Goal: Task Accomplishment & Management: Manage account settings

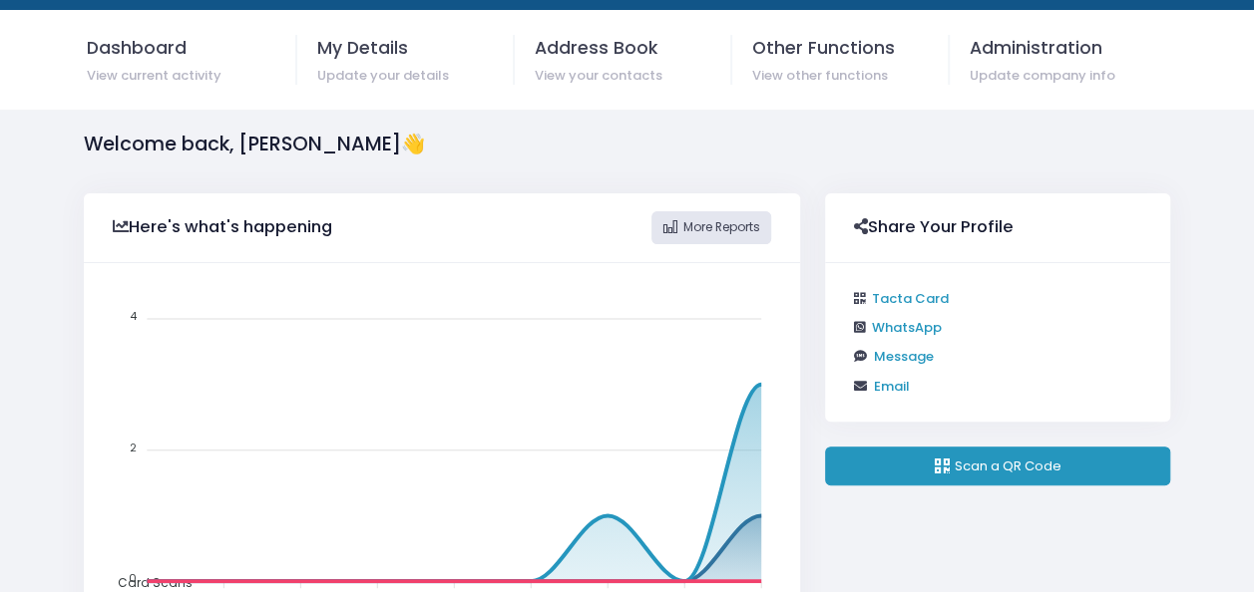
scroll to position [62, 0]
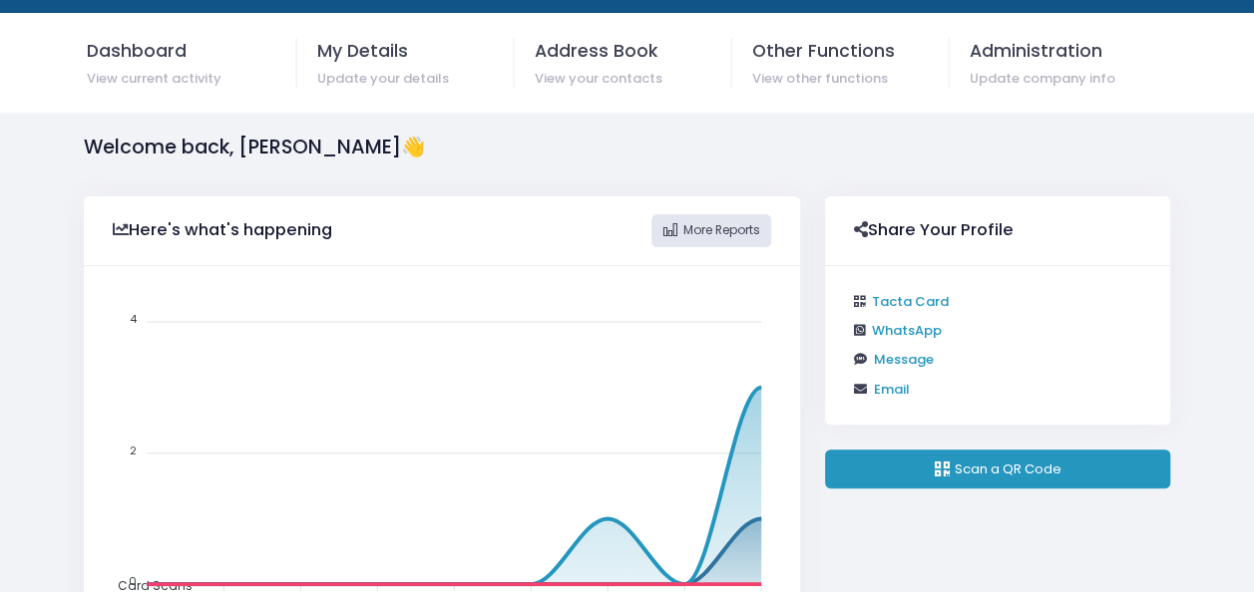
click at [907, 297] on link "Tacta Card" at bounding box center [909, 301] width 77 height 19
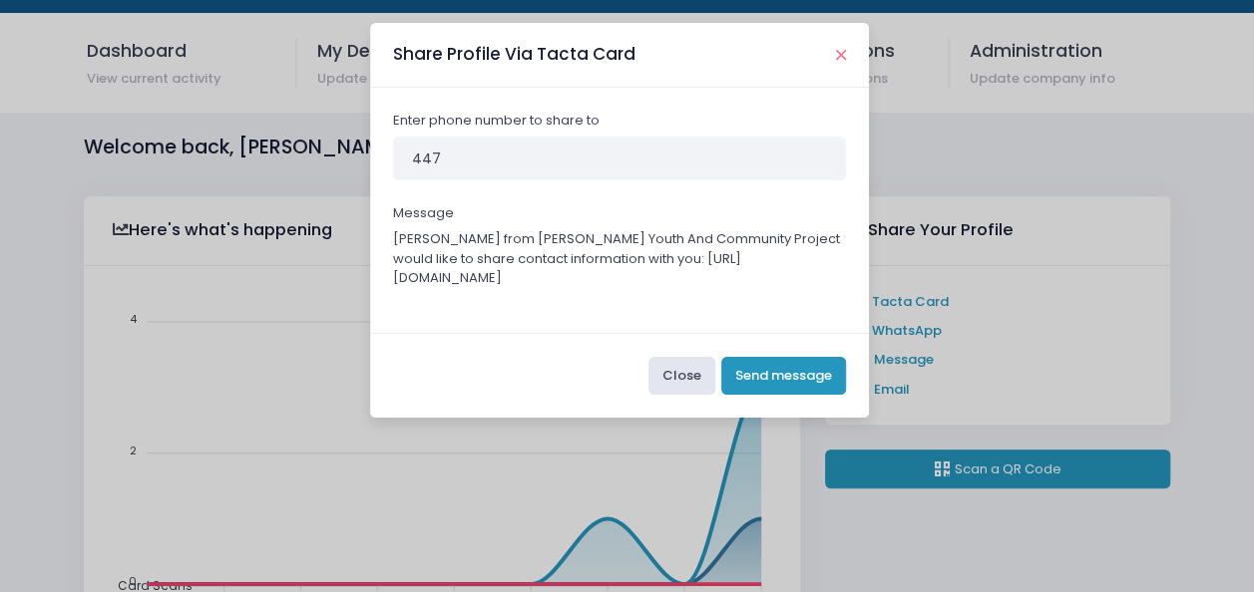
click at [840, 52] on icon "Close" at bounding box center [841, 55] width 10 height 15
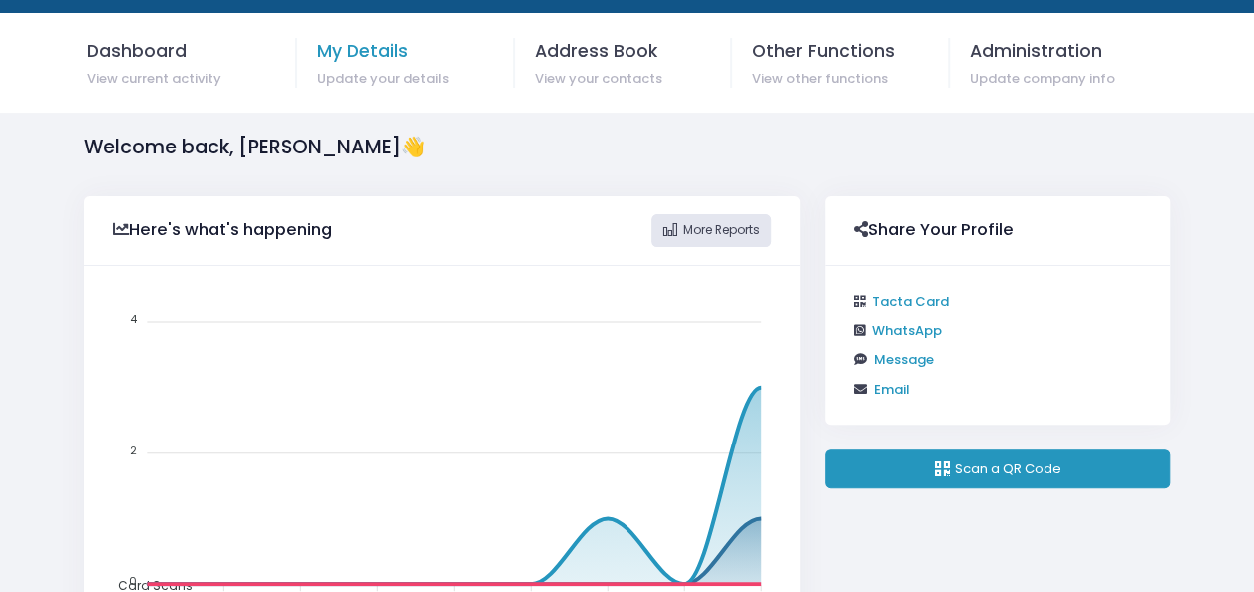
click at [372, 55] on span "My Details" at bounding box center [415, 51] width 196 height 26
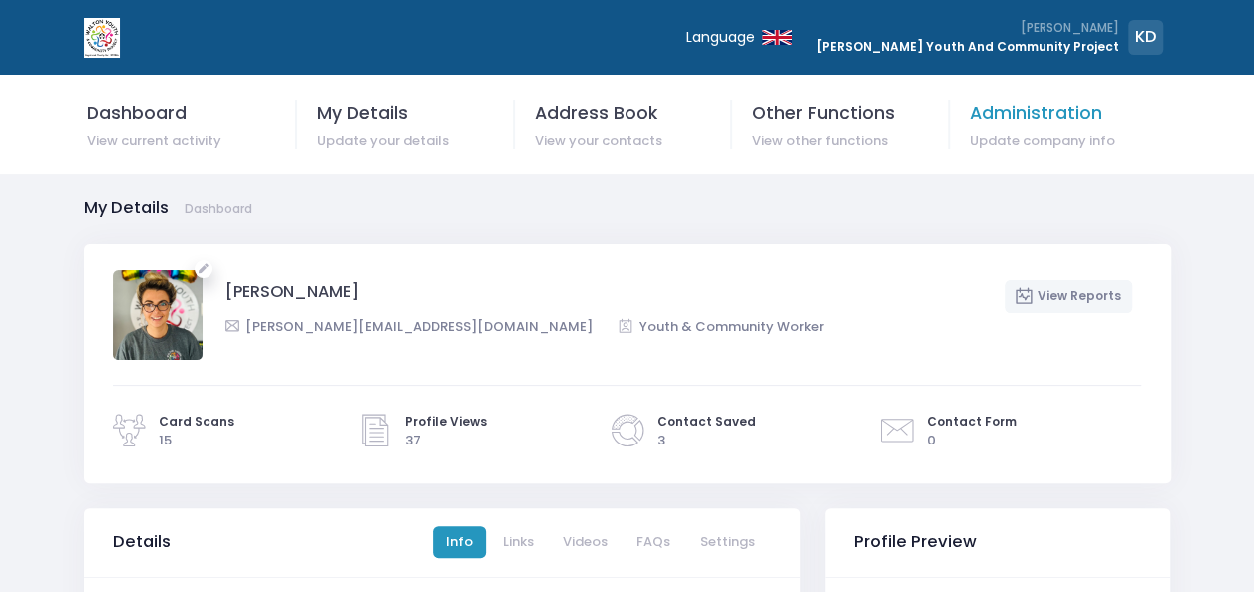
click at [998, 118] on span "Administration" at bounding box center [1068, 113] width 198 height 26
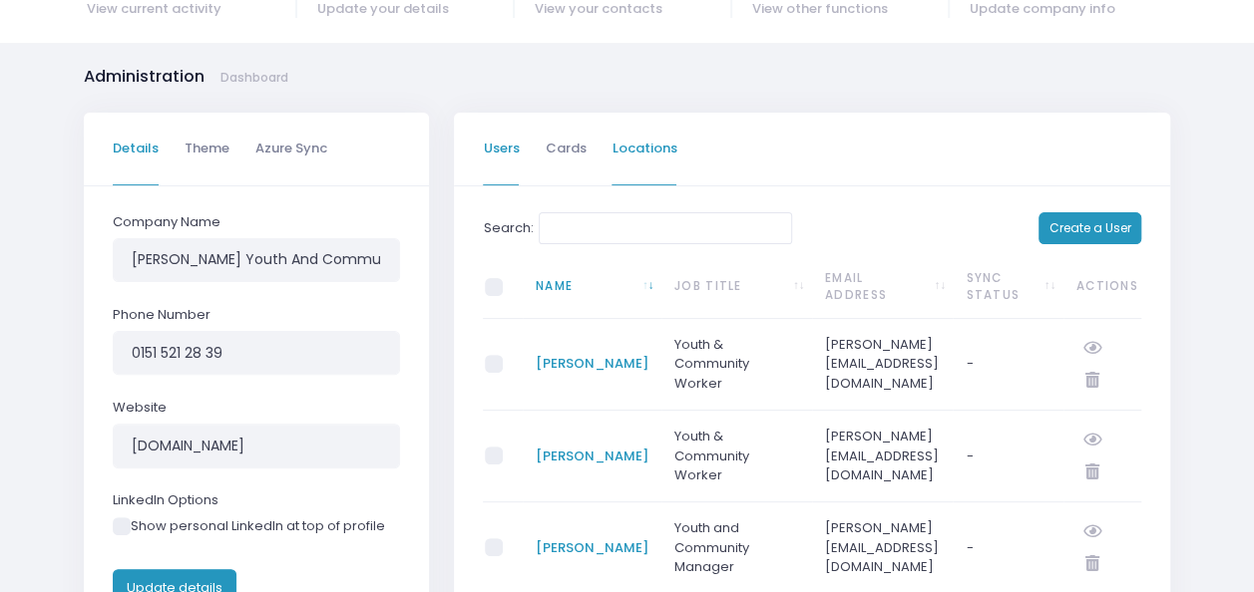
scroll to position [133, 0]
click at [752, 361] on td "Youth & Community Worker" at bounding box center [736, 364] width 151 height 92
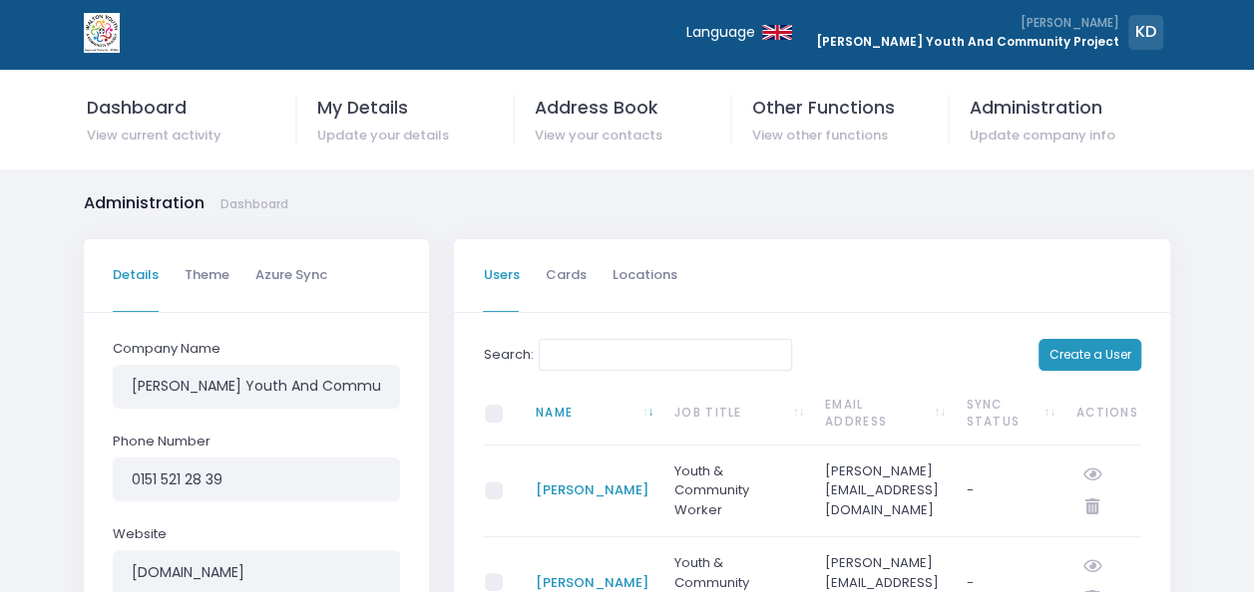
scroll to position [0, 0]
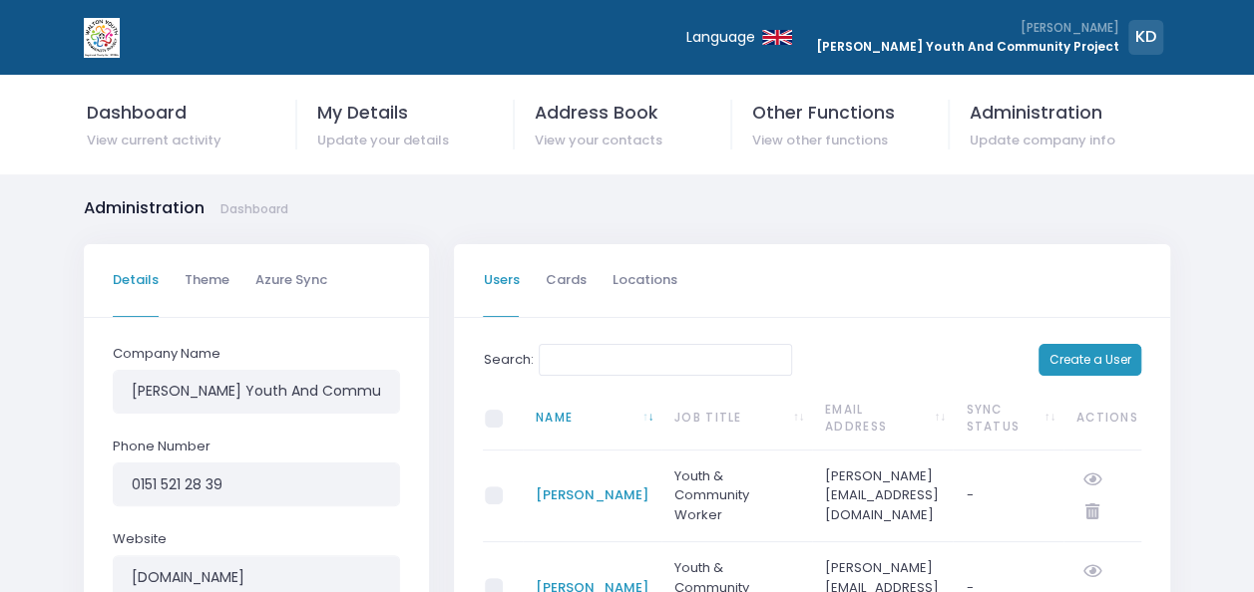
click at [264, 198] on div "Administration Dashboard" at bounding box center [186, 209] width 204 height 31
click at [265, 207] on link "Dashboard" at bounding box center [254, 209] width 68 height 18
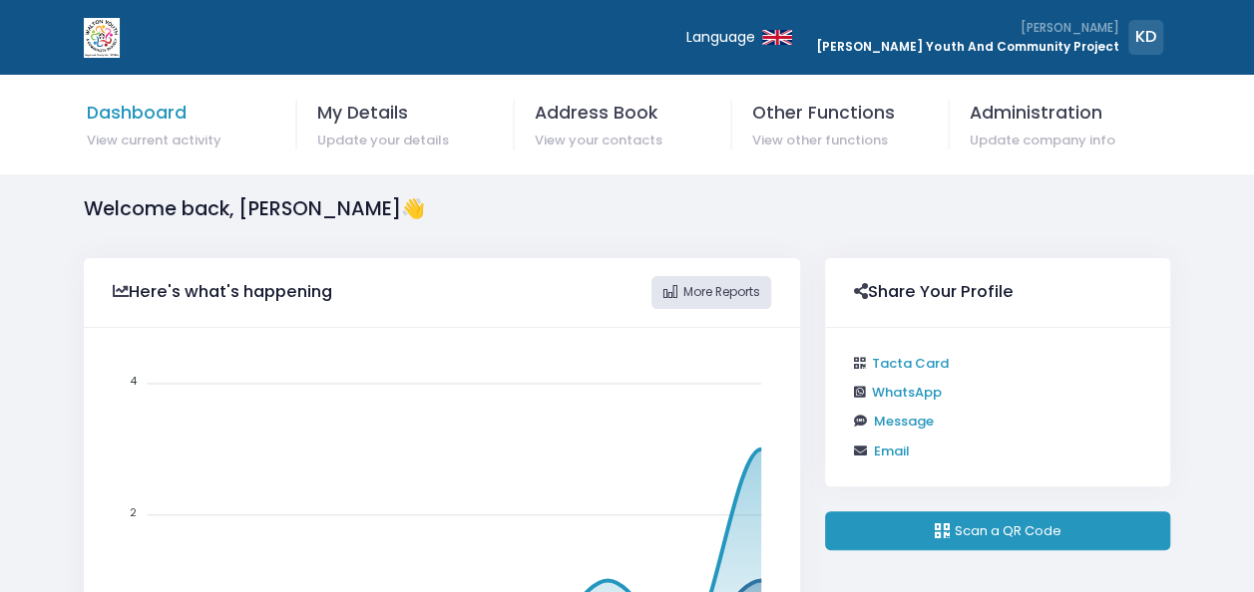
click at [173, 102] on span "Dashboard" at bounding box center [191, 113] width 209 height 26
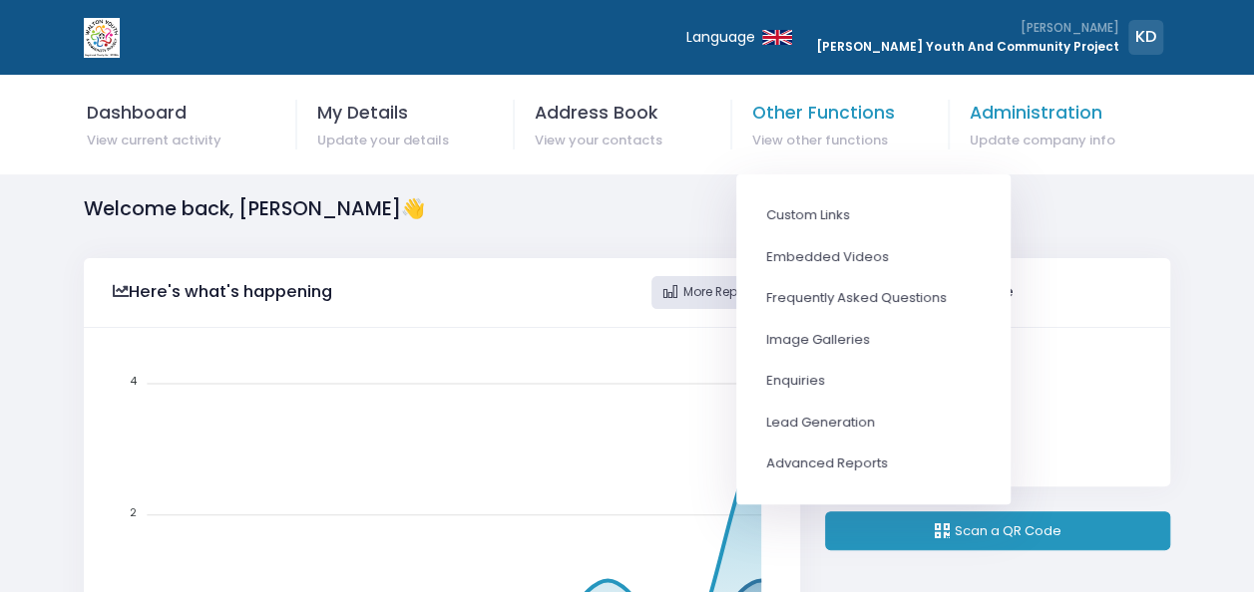
click at [1047, 120] on span "Administration" at bounding box center [1068, 113] width 198 height 26
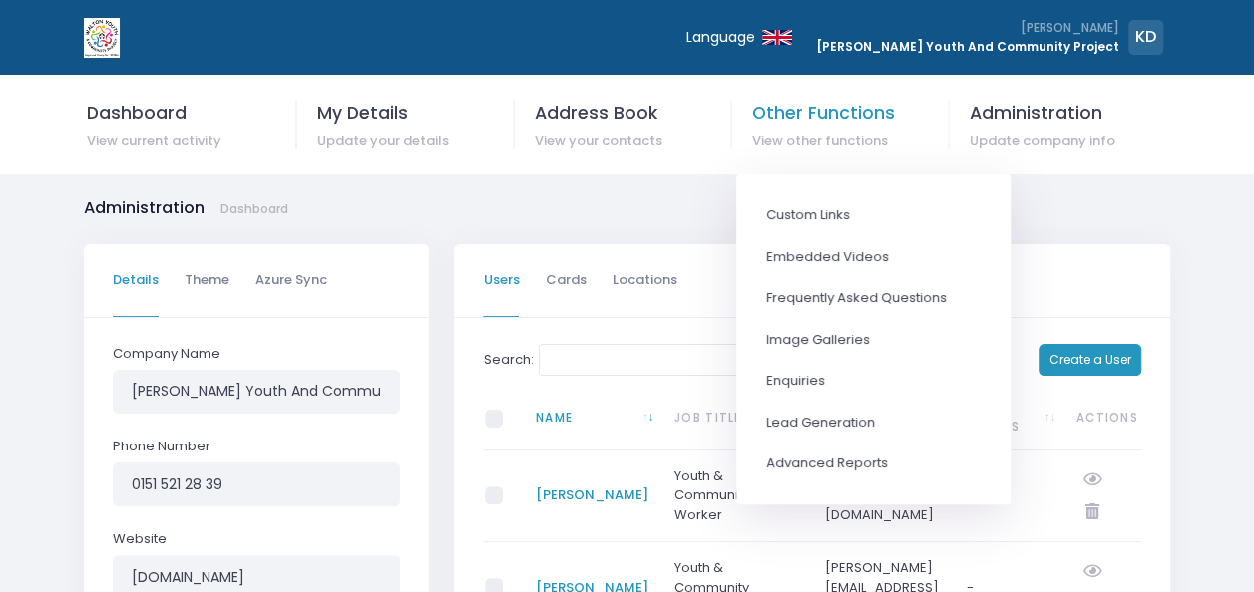
click at [853, 112] on span "Other Functions" at bounding box center [850, 113] width 196 height 26
click at [652, 110] on span "Address Book" at bounding box center [633, 113] width 196 height 26
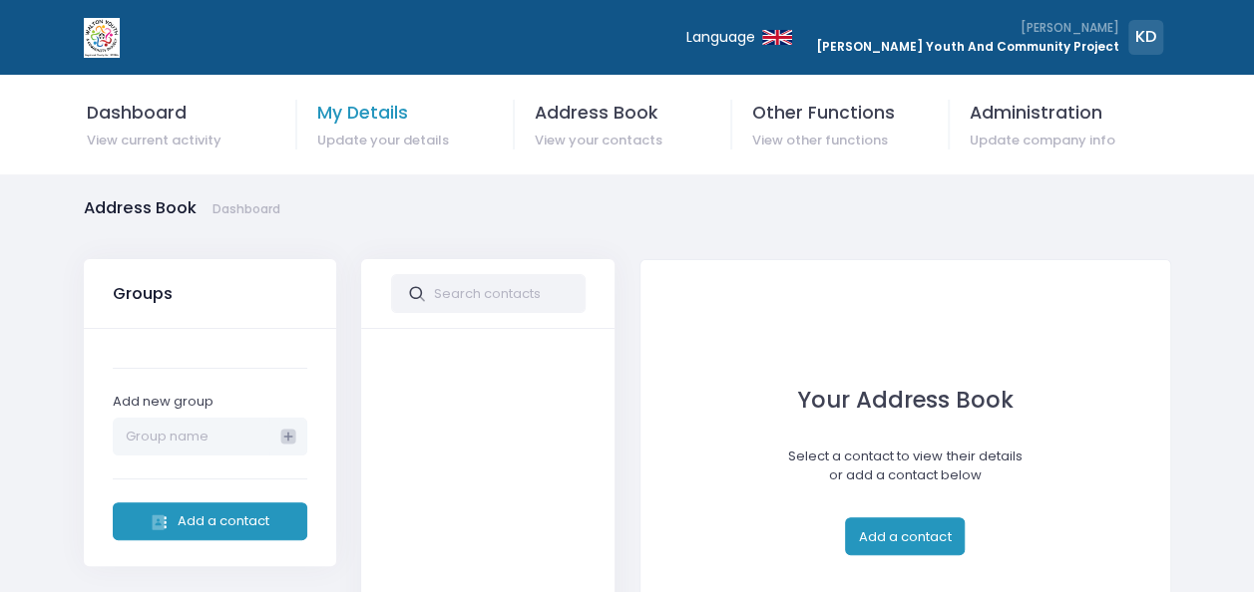
click at [444, 100] on span "My Details" at bounding box center [415, 113] width 196 height 26
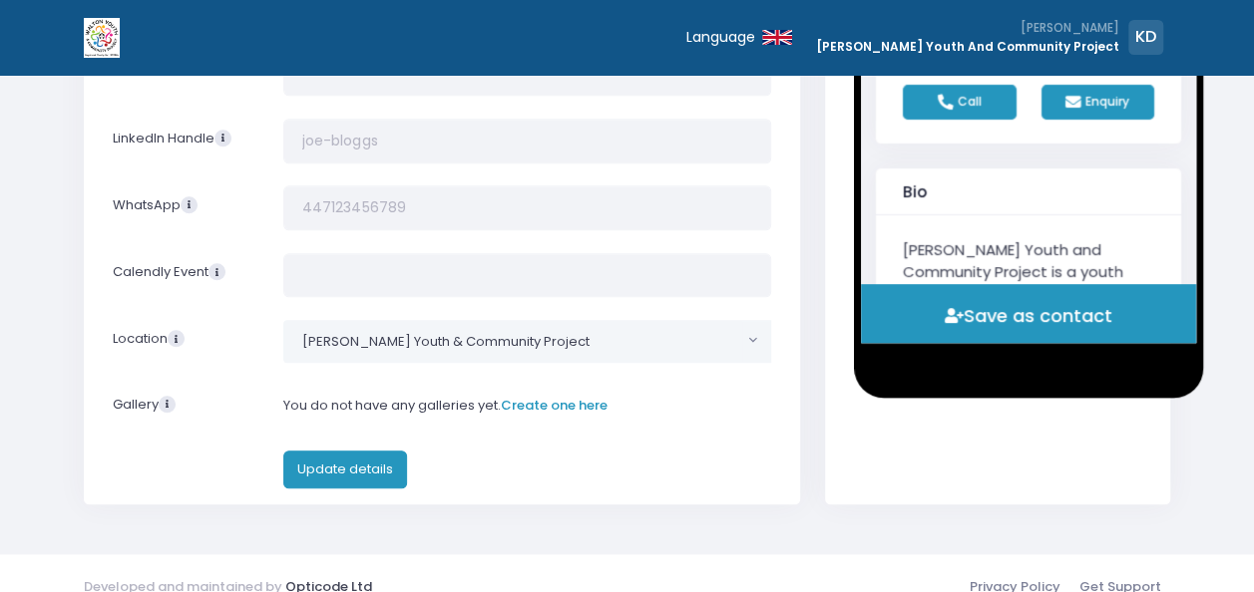
scroll to position [886, 0]
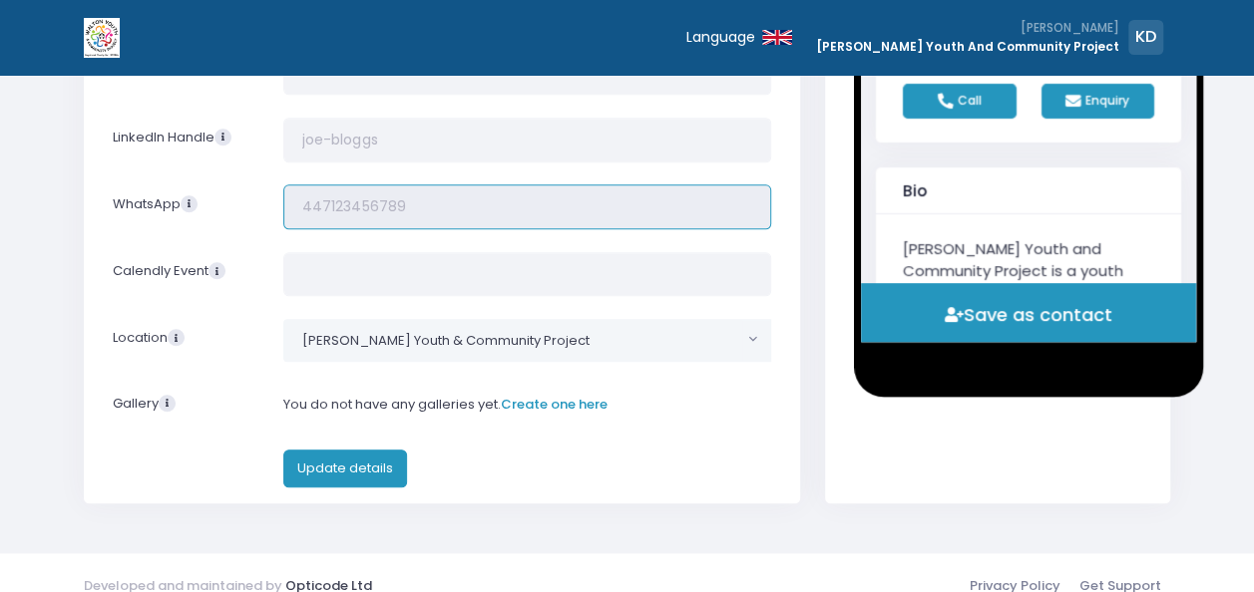
click at [484, 200] on input "tel" at bounding box center [527, 207] width 488 height 45
type input "07944923800"
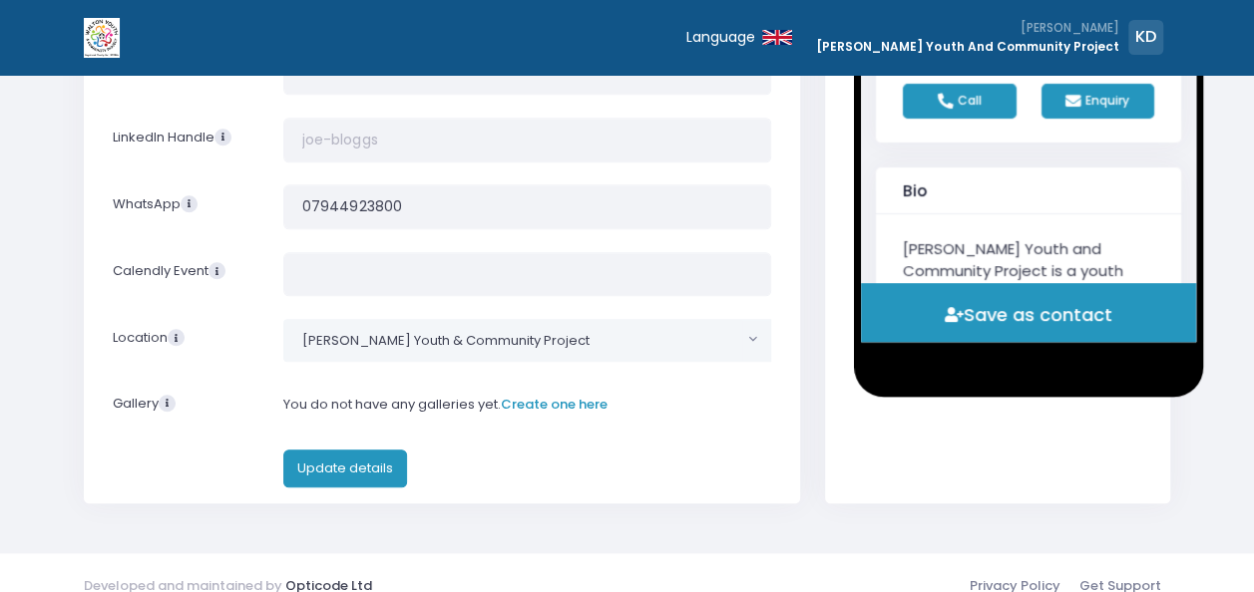
click at [566, 396] on link "Create one here" at bounding box center [554, 404] width 107 height 19
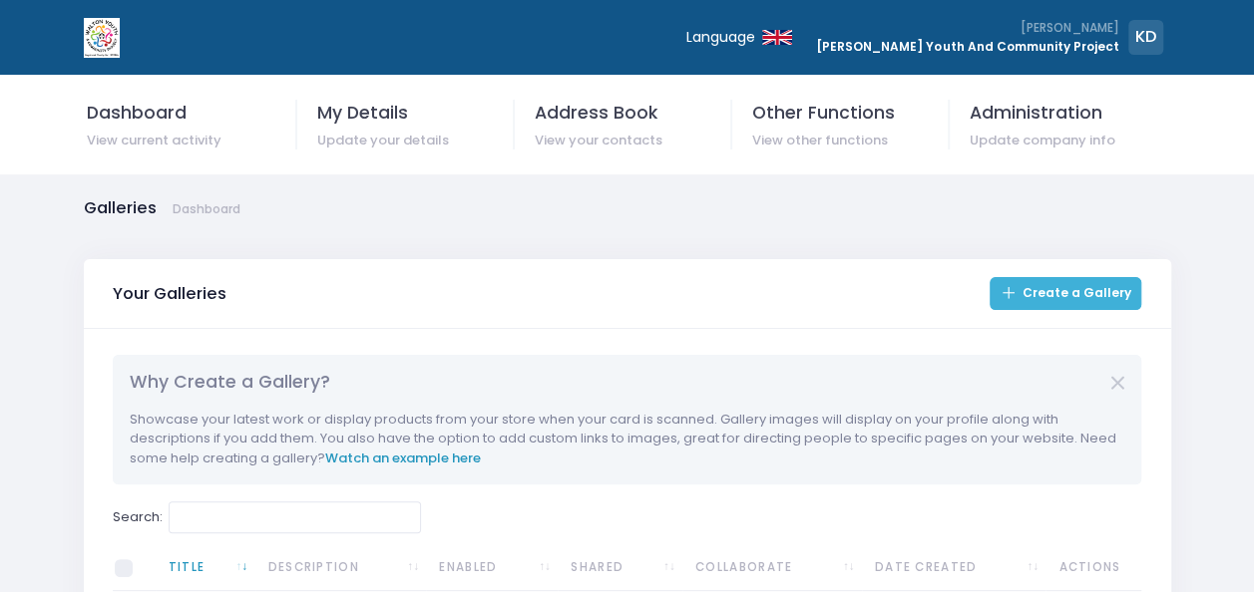
click at [1035, 298] on link "Create a Gallery" at bounding box center [1065, 293] width 152 height 33
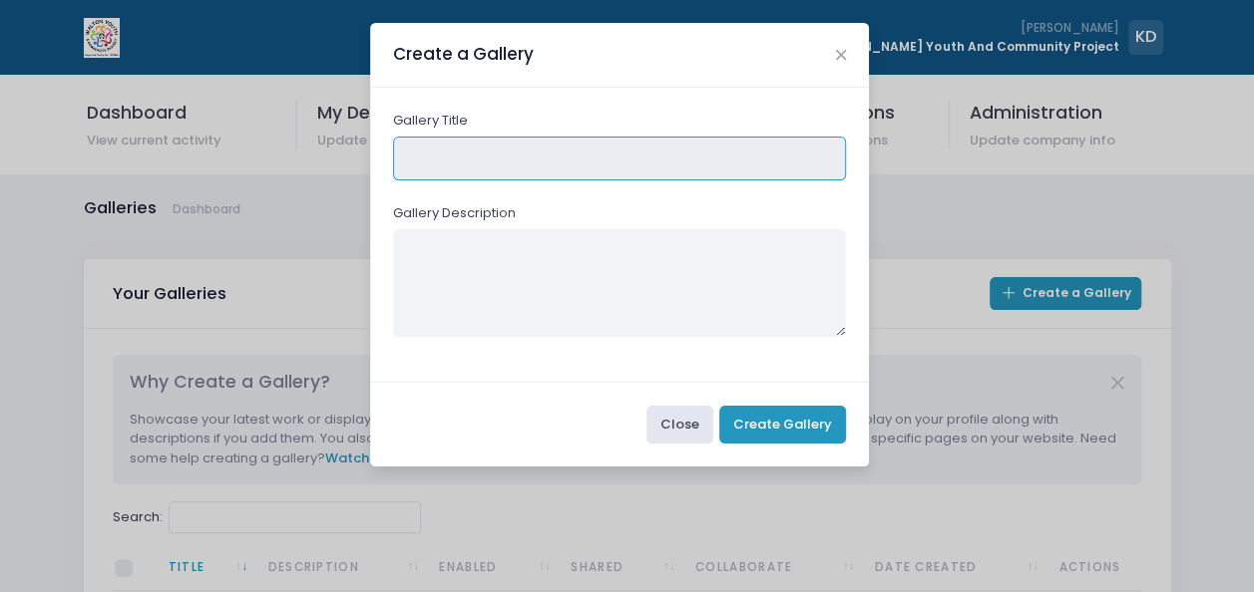
click at [519, 158] on input "text" at bounding box center [620, 159] width 454 height 45
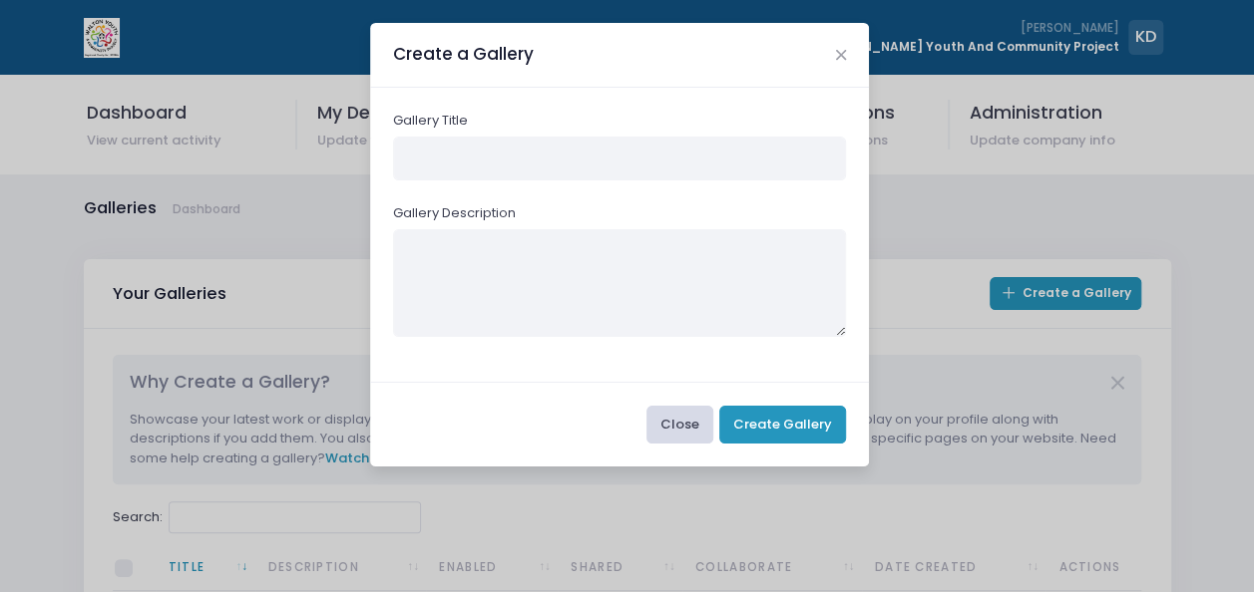
click at [684, 422] on button "Close" at bounding box center [679, 425] width 67 height 38
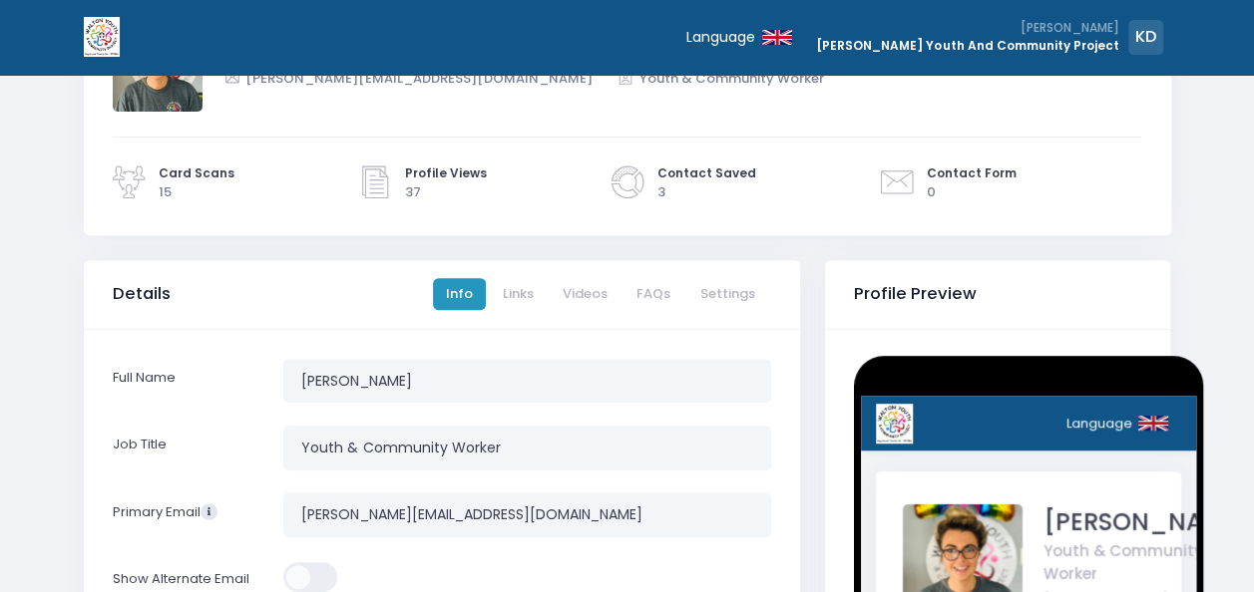
scroll to position [249, 0]
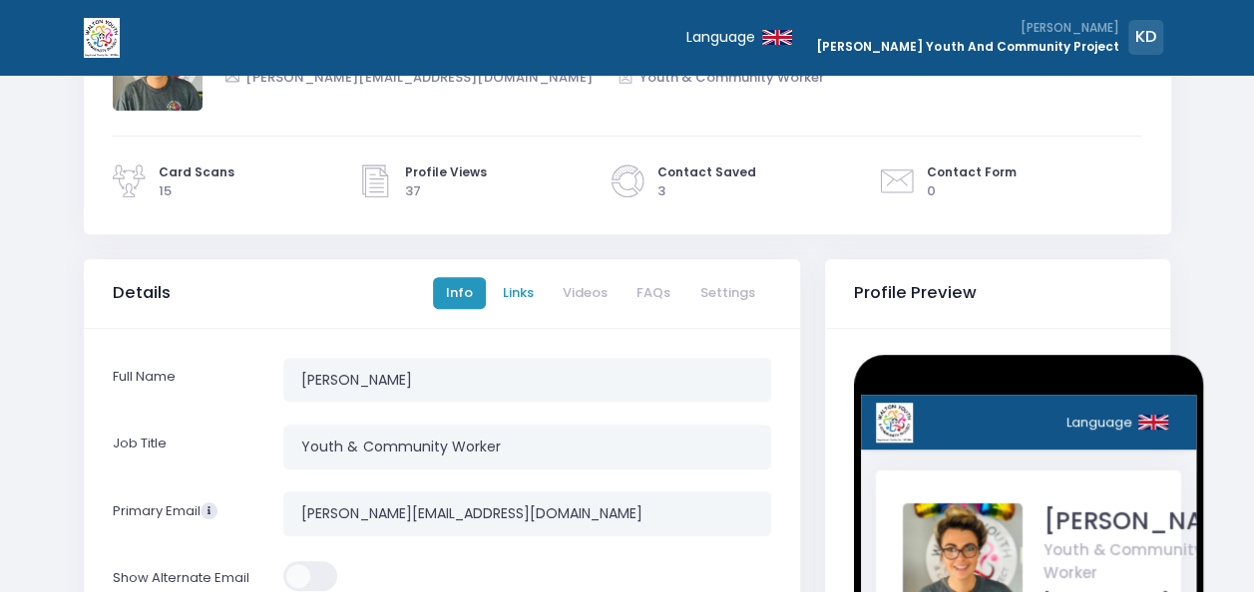
click at [524, 287] on link "Links" at bounding box center [518, 293] width 57 height 33
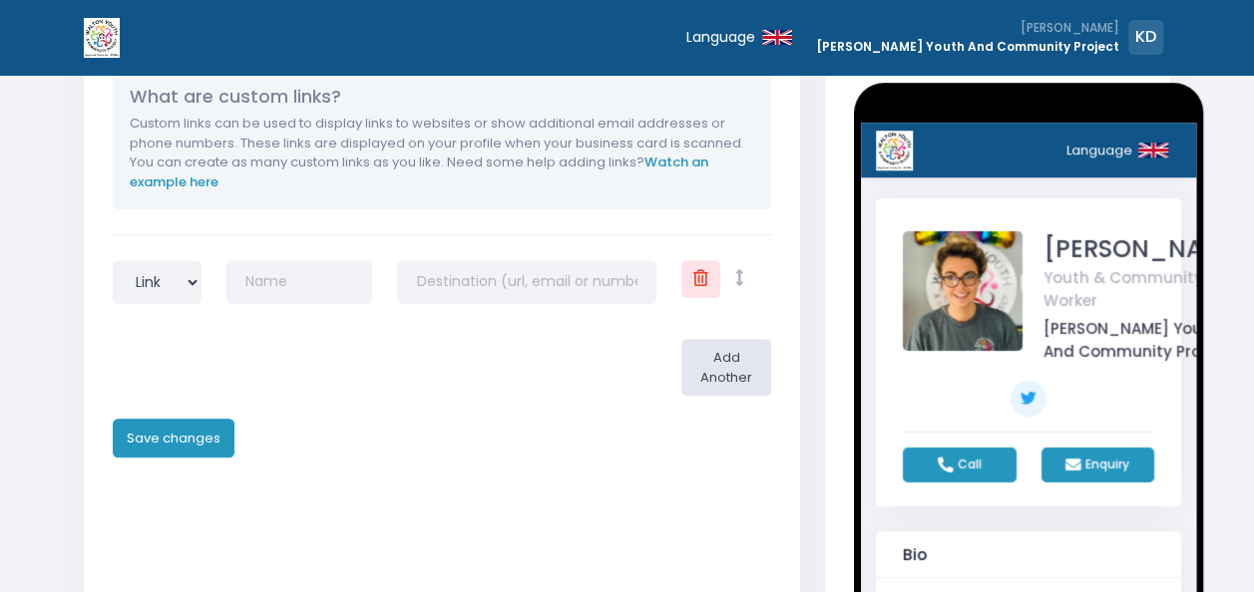
scroll to position [523, 0]
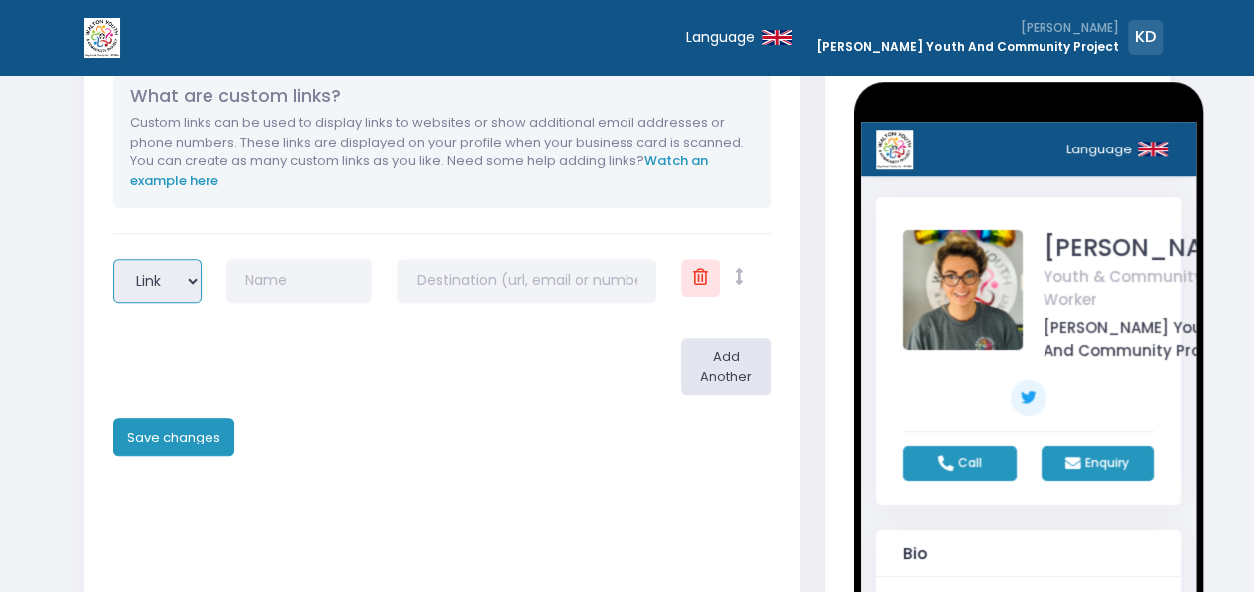
click at [173, 275] on select "Link Email Phone" at bounding box center [157, 281] width 89 height 45
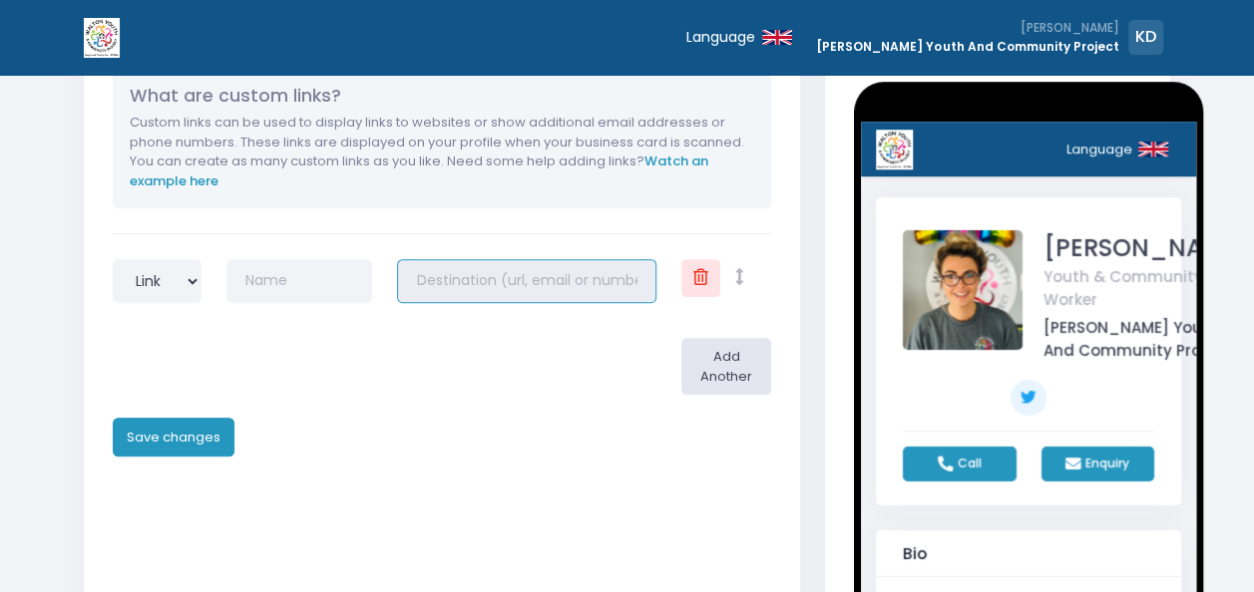
click at [463, 276] on input "text" at bounding box center [526, 281] width 259 height 45
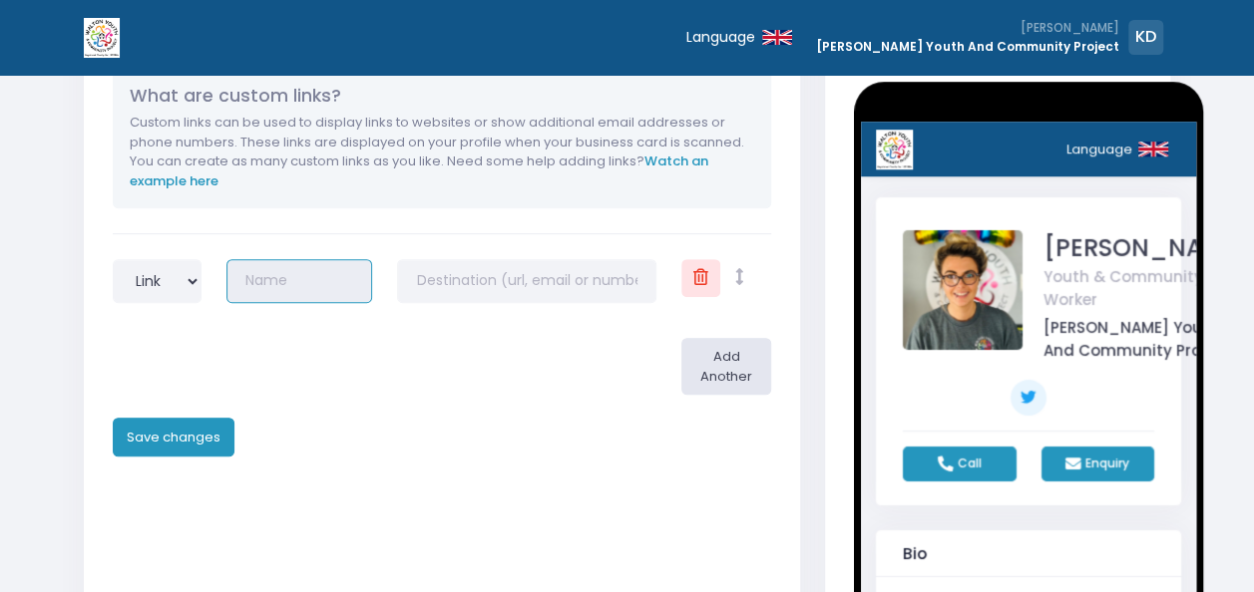
drag, startPoint x: 463, startPoint y: 276, endPoint x: 304, endPoint y: 285, distance: 158.8
click at [304, 285] on input "text" at bounding box center [299, 281] width 146 height 45
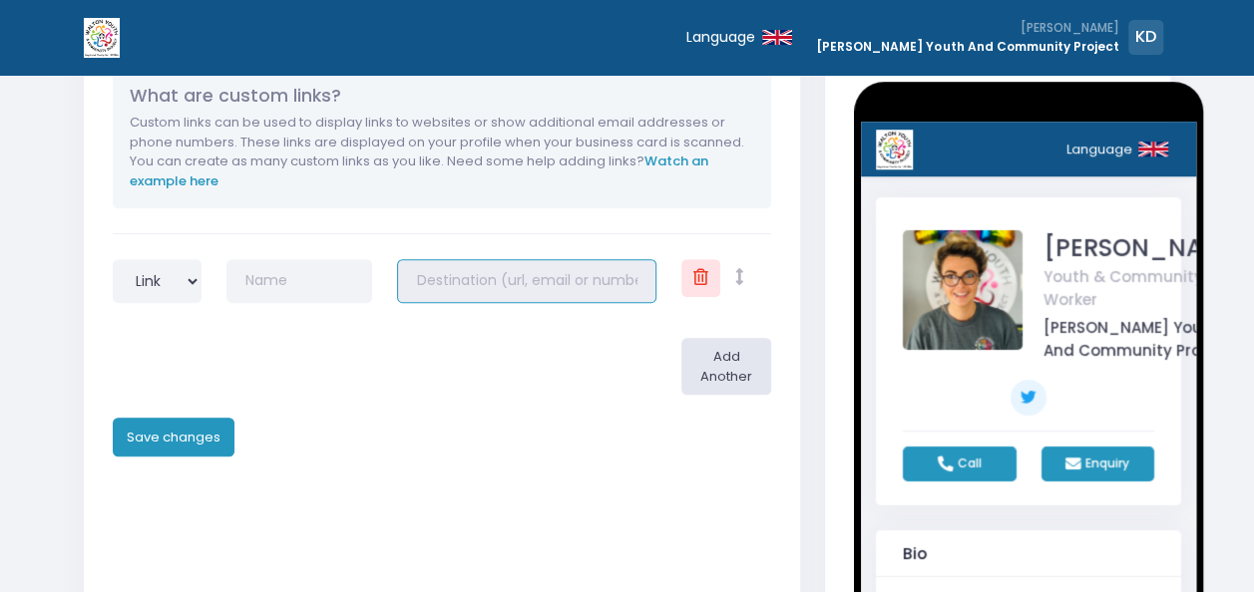
paste input "https://wycp.uk/contact-us"
type input "https://wycp.uk"
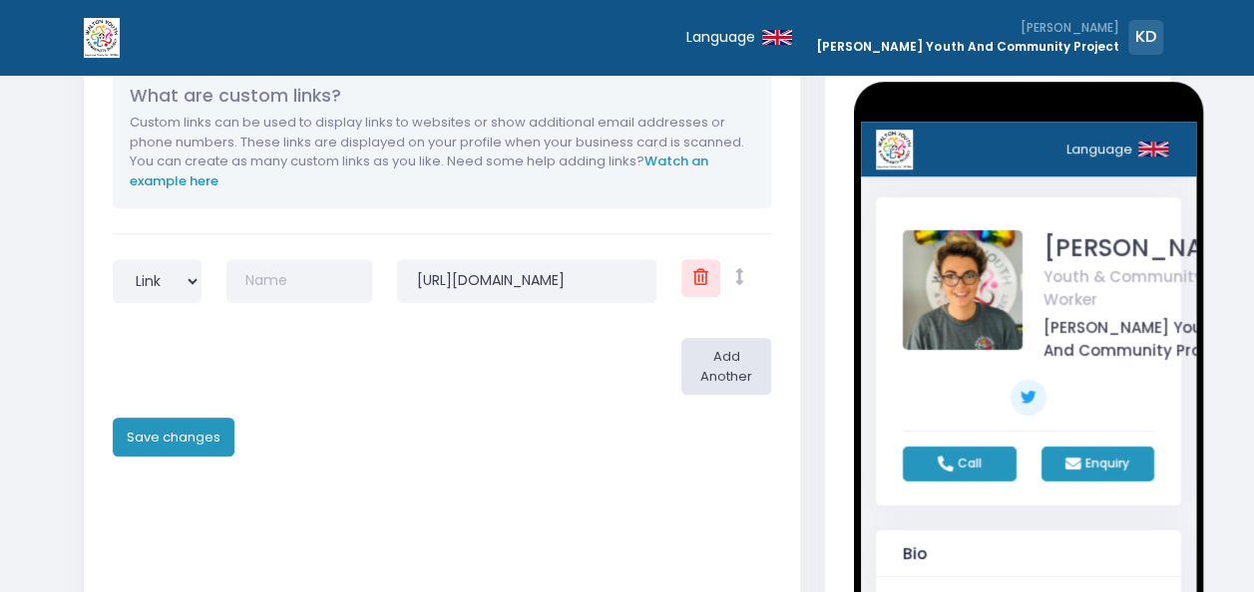
click at [543, 369] on div at bounding box center [498, 367] width 341 height 58
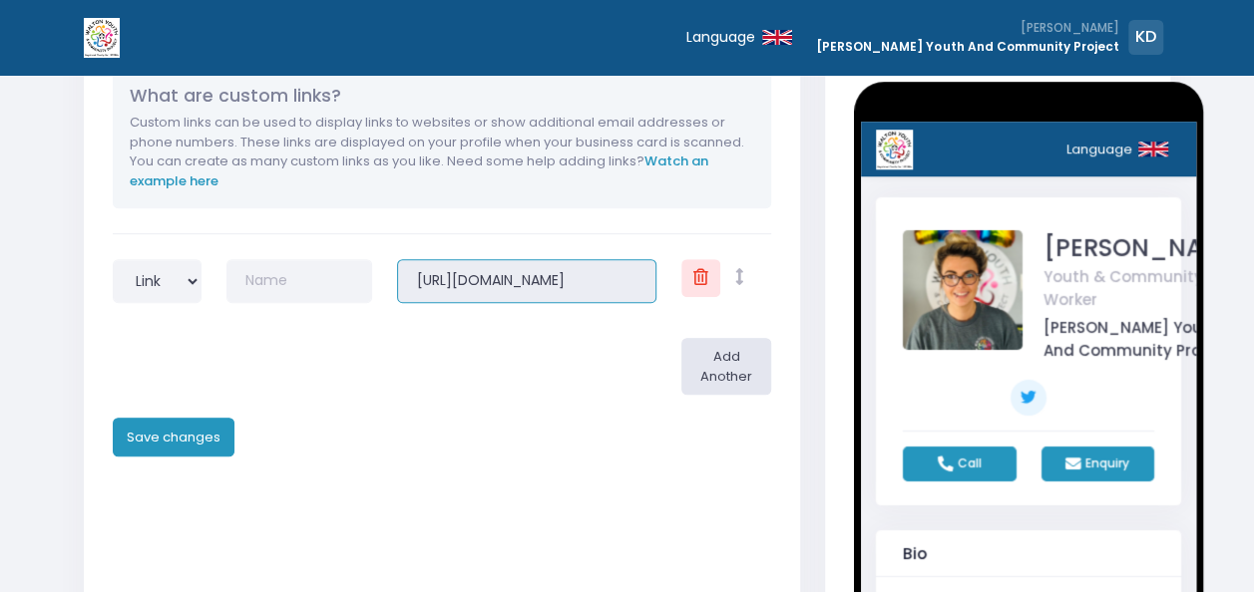
drag, startPoint x: 454, startPoint y: 277, endPoint x: 247, endPoint y: 273, distance: 206.5
click at [247, 273] on div "Link Email Phone https://wycp.uk" at bounding box center [441, 289] width 683 height 60
paste input "https://wycp.uk/"
type input "https://wycp.uk/"
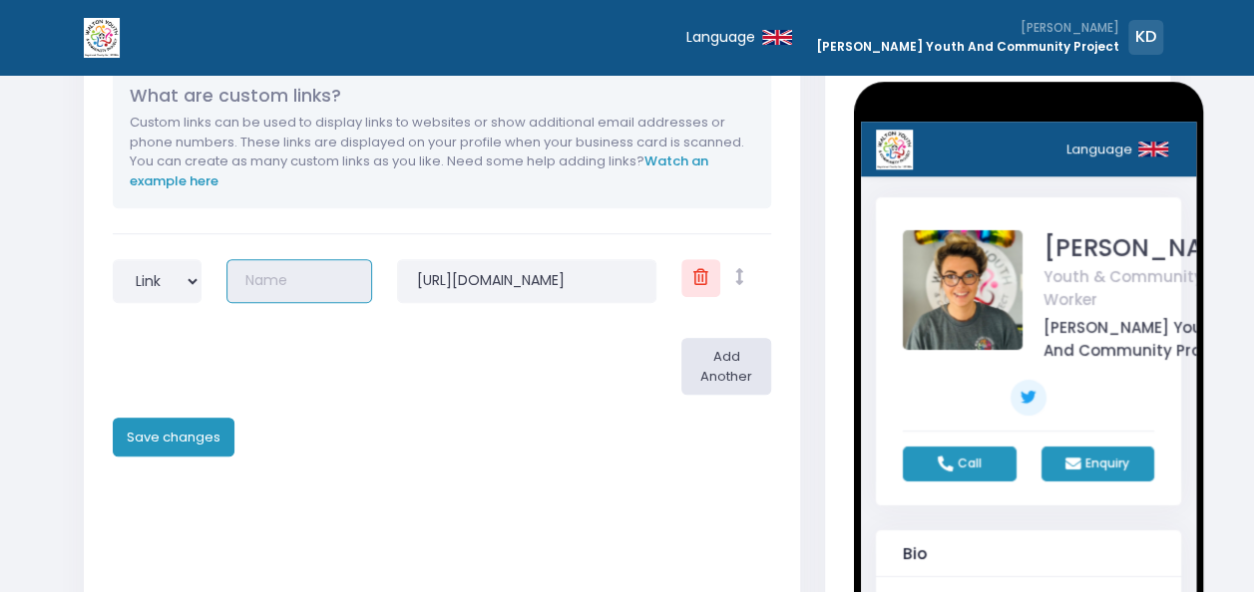
click at [277, 292] on input "text" at bounding box center [299, 281] width 146 height 45
type input "WYCP Website"
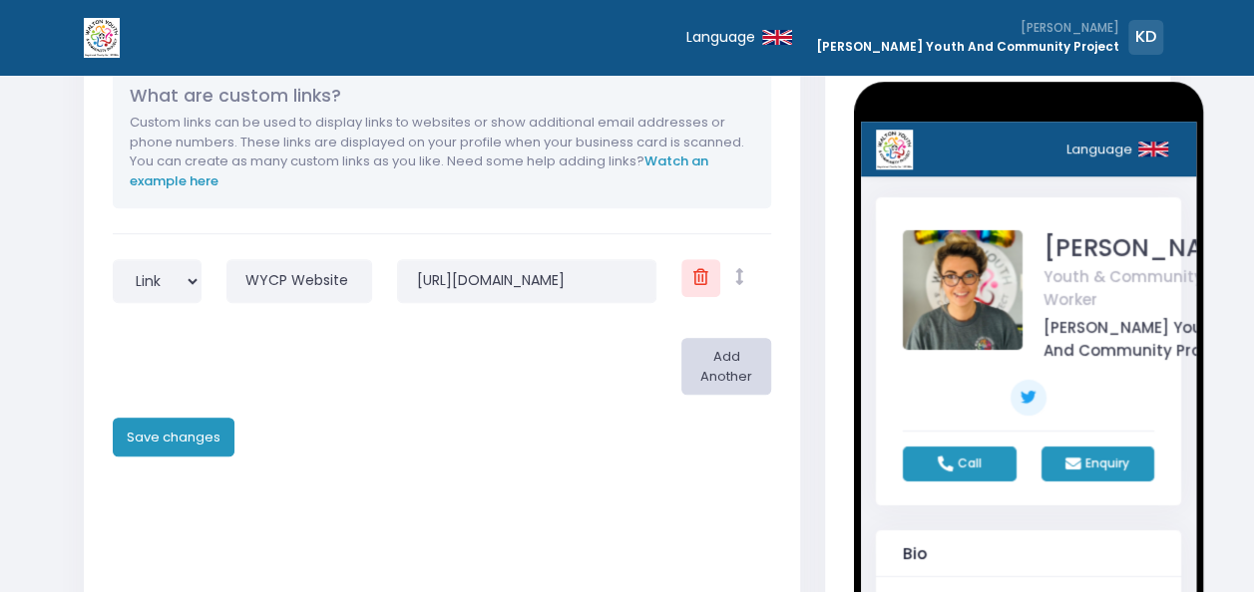
click at [725, 371] on button "Add Another" at bounding box center [725, 367] width 89 height 58
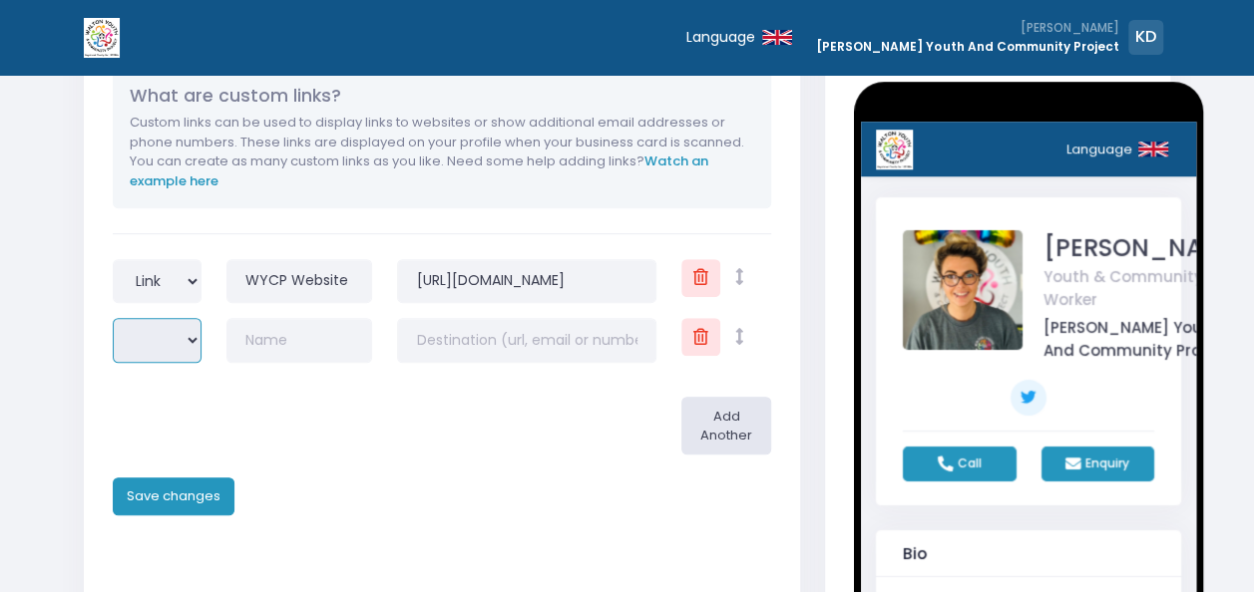
click at [182, 336] on select "Link Email Phone" at bounding box center [157, 340] width 89 height 45
select select "url"
click at [113, 318] on select "Link Email Phone" at bounding box center [157, 340] width 89 height 45
click at [295, 352] on input "text" at bounding box center [299, 340] width 146 height 45
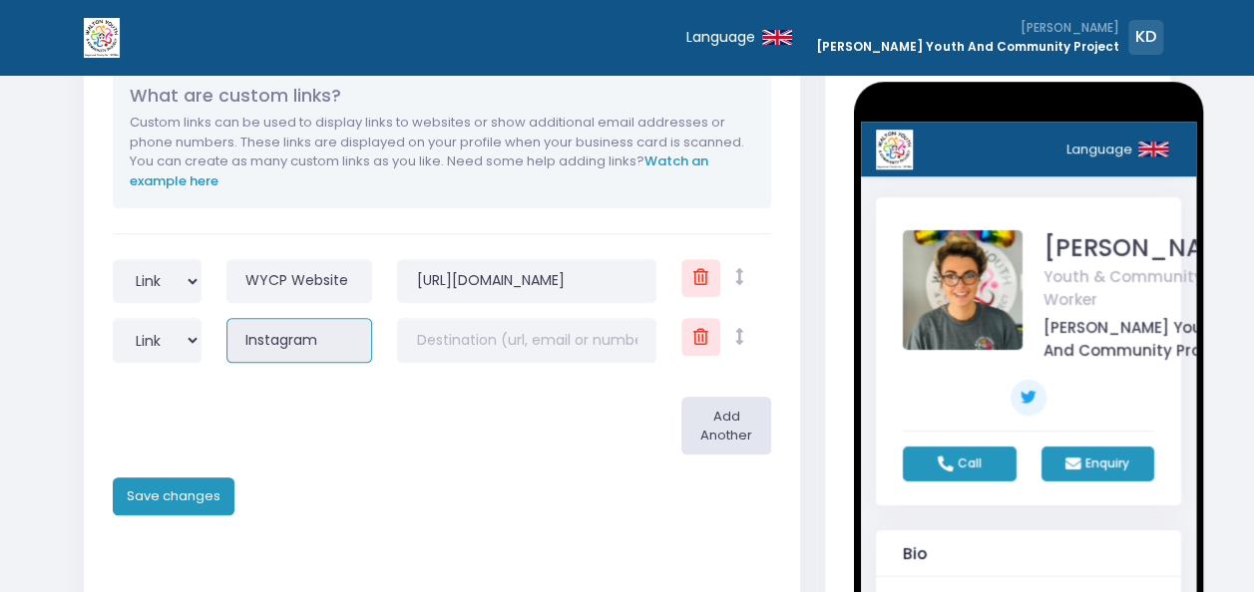
type input "Instagram"
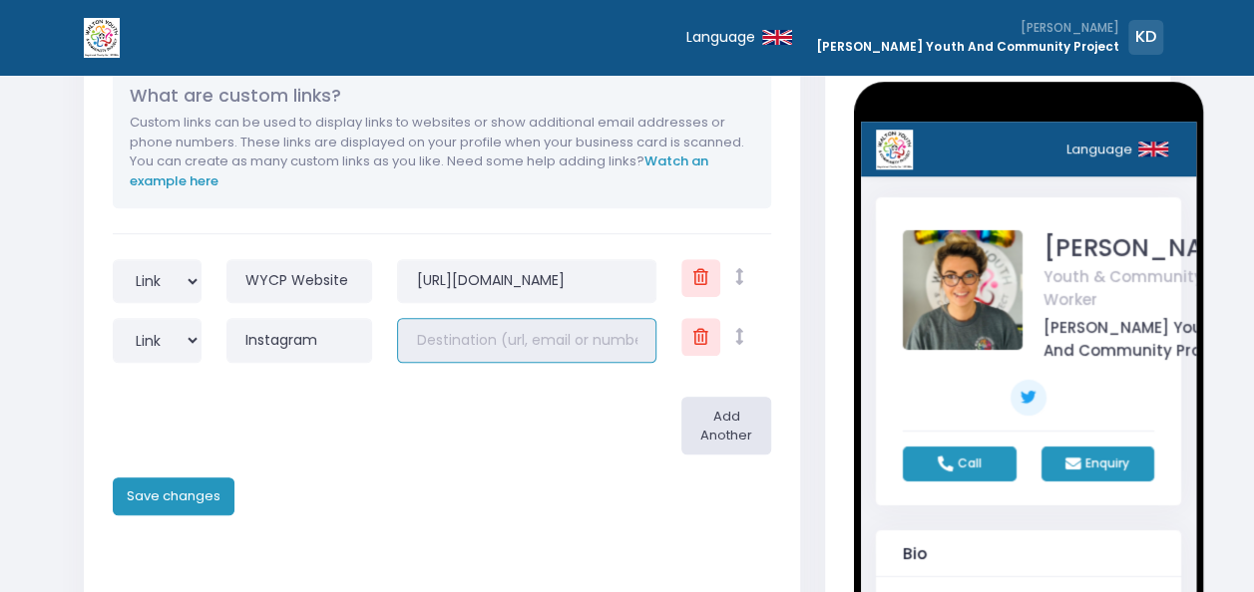
click at [474, 340] on input "text" at bounding box center [526, 340] width 259 height 45
paste input "https://www.instagram.com/waltonyouthandcommunityproject/"
type input "https://www.instagram.com/waltonyouthandcommunityproject/"
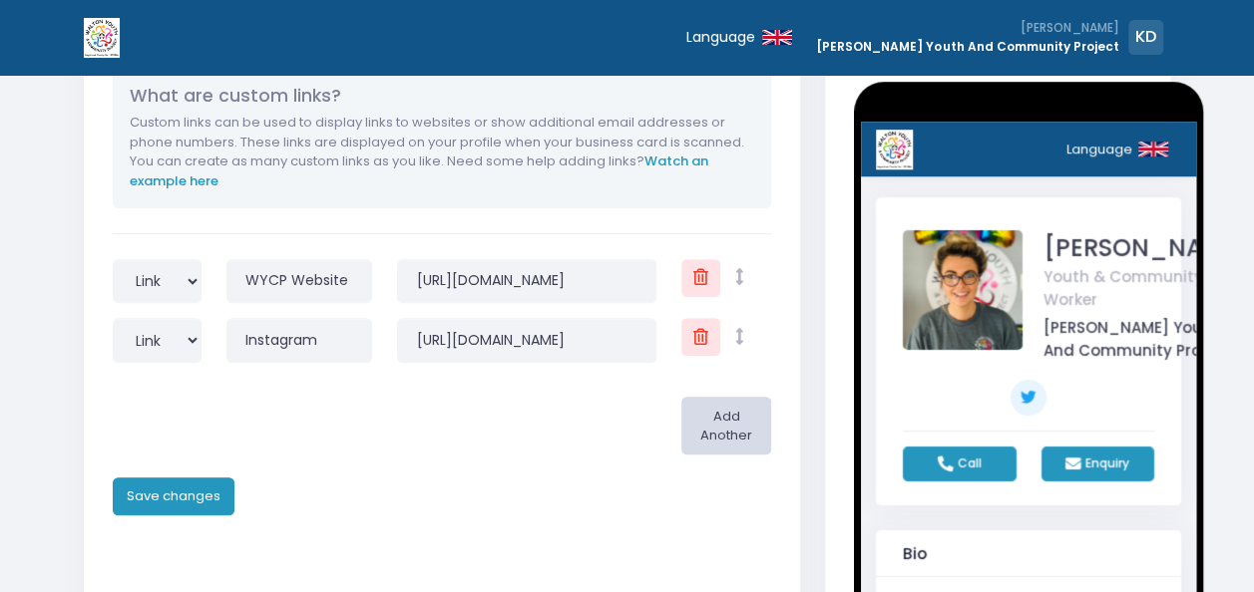
scroll to position [0, 0]
click at [731, 431] on button "Add Another" at bounding box center [725, 426] width 89 height 58
select select
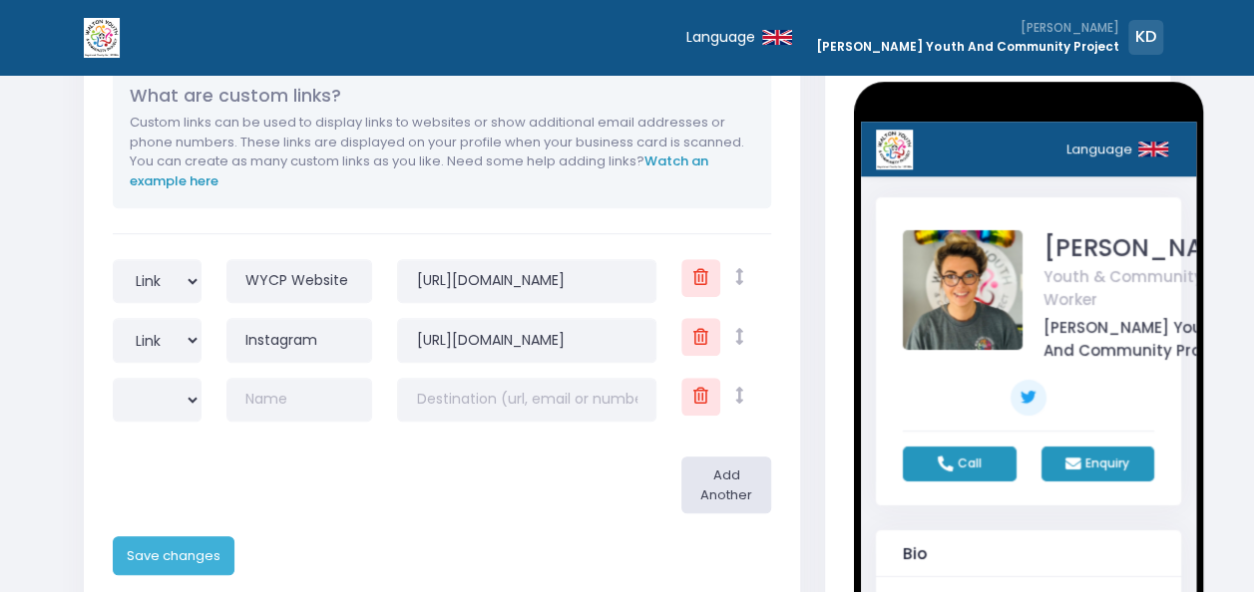
click at [182, 552] on button "Save changes" at bounding box center [174, 556] width 122 height 38
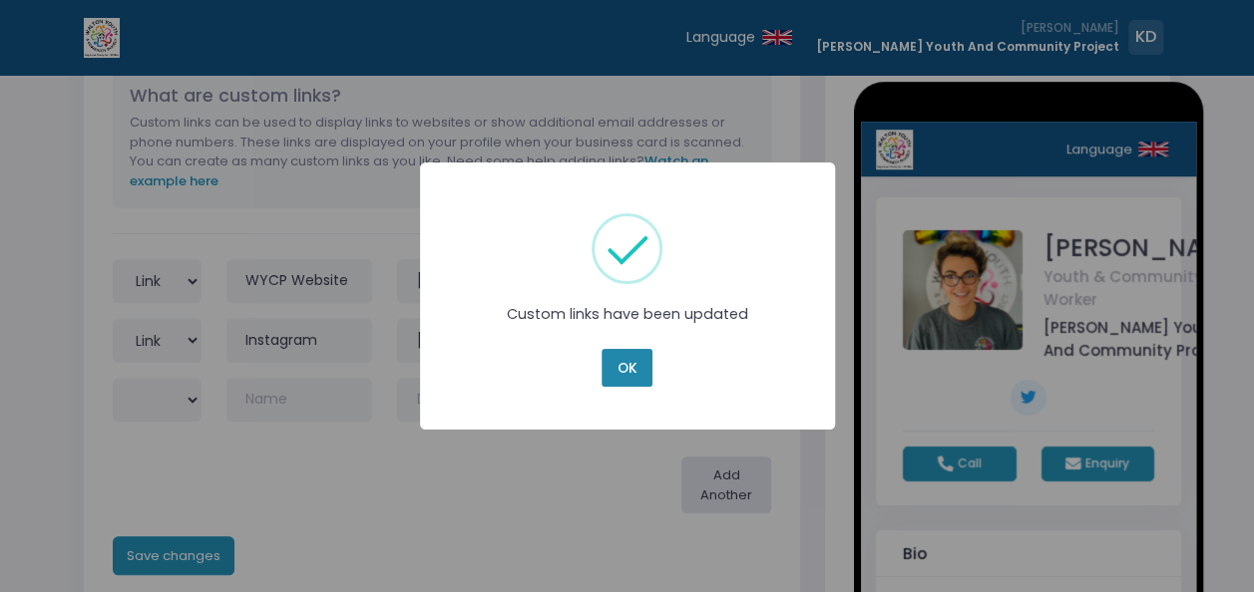
click at [619, 369] on button "OK" at bounding box center [626, 368] width 50 height 38
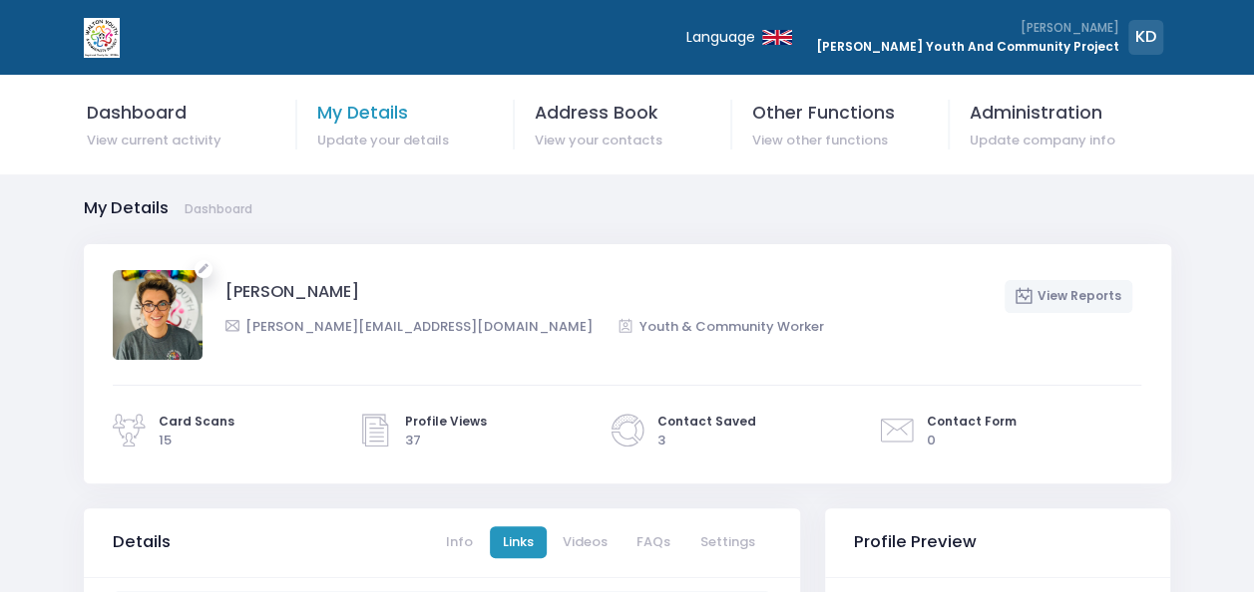
click at [387, 104] on span "My Details" at bounding box center [415, 113] width 196 height 26
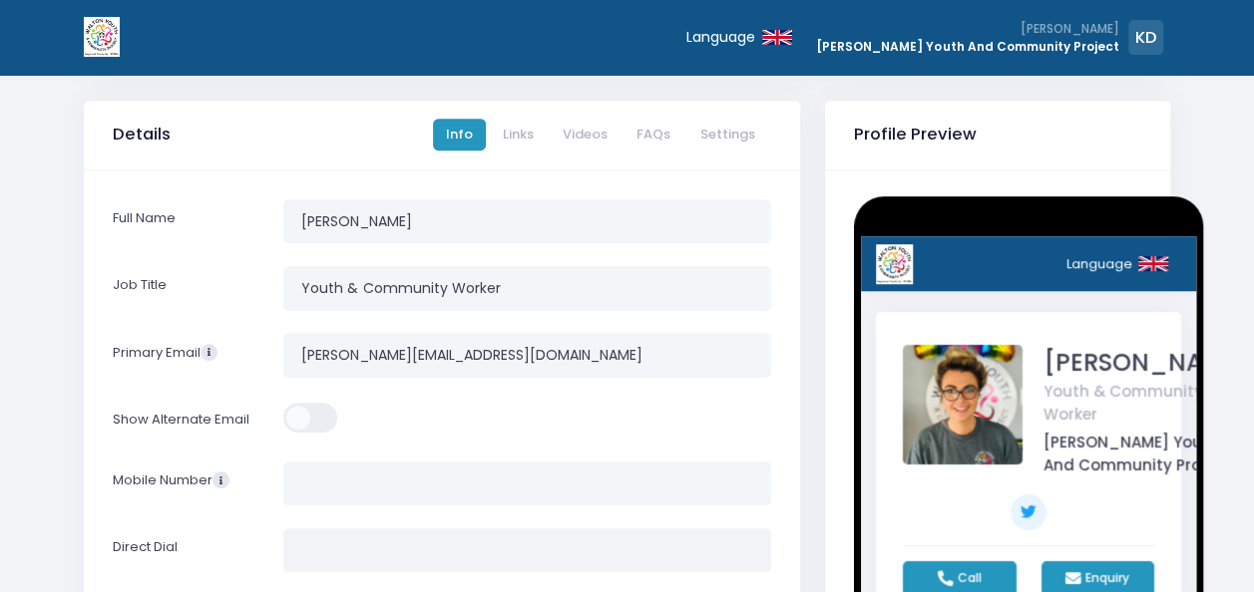
scroll to position [409, 0]
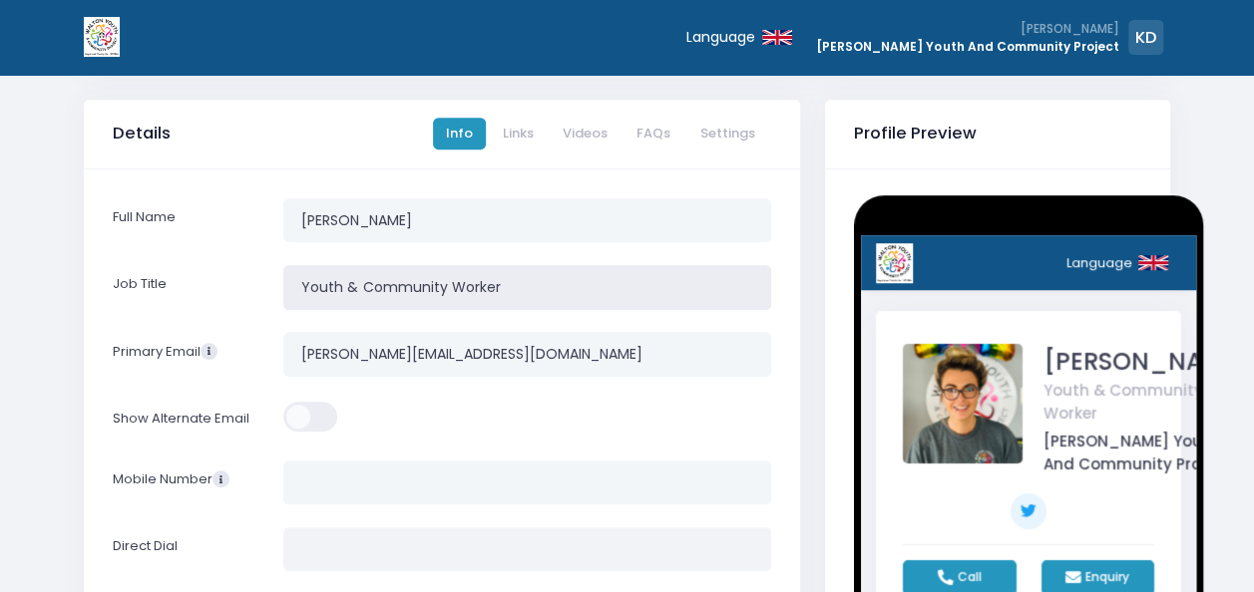
click at [302, 285] on input "Youth & Community Worker" at bounding box center [527, 287] width 488 height 45
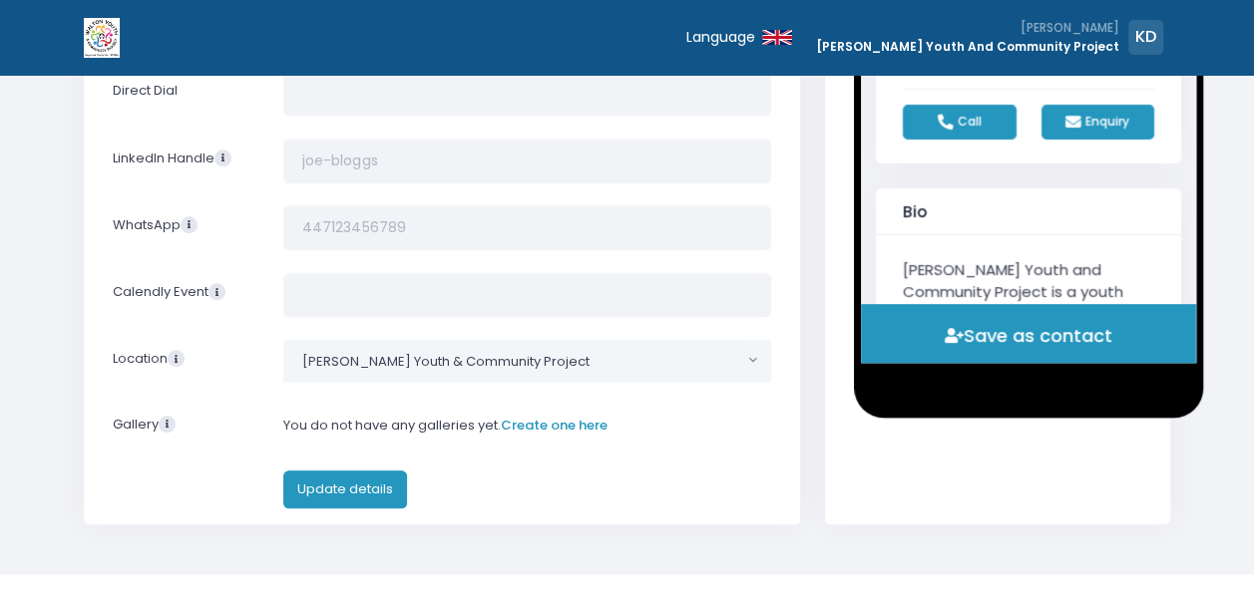
scroll to position [866, 0]
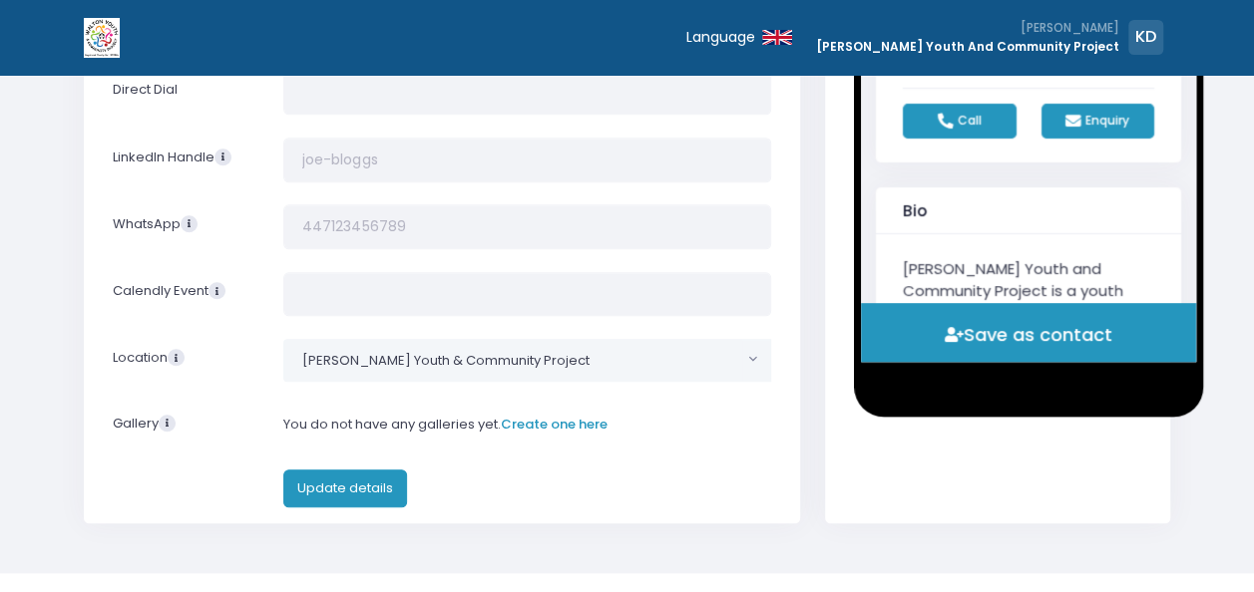
type input "Lead Youth & Community Worker"
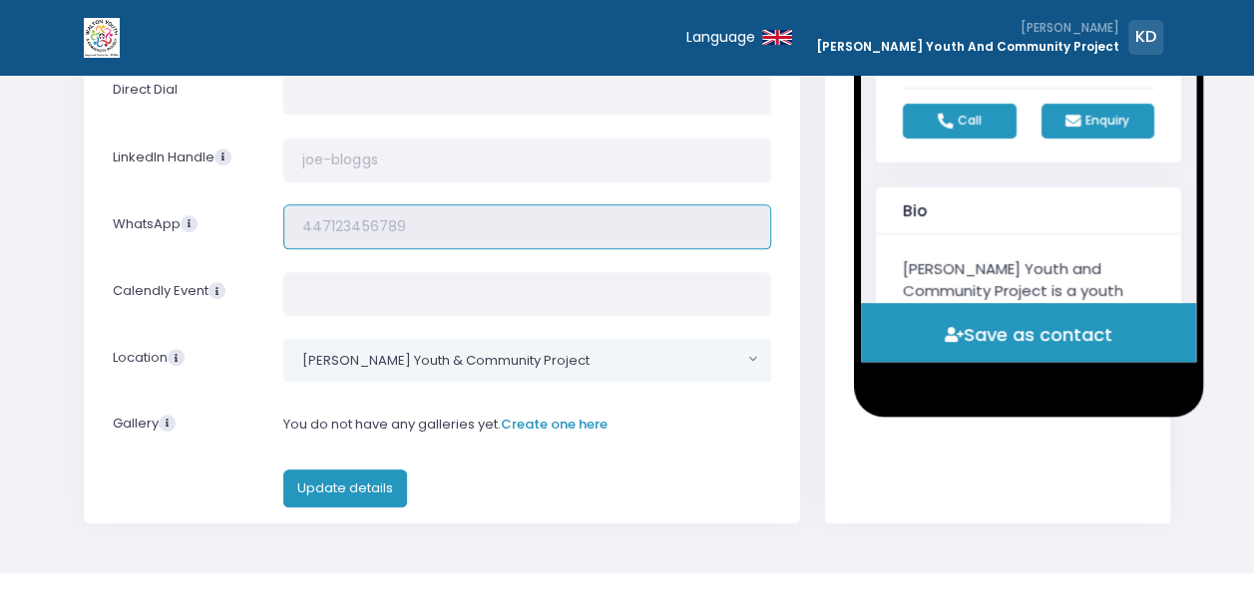
click at [393, 221] on input "tel" at bounding box center [527, 226] width 488 height 45
type input "07944923800"
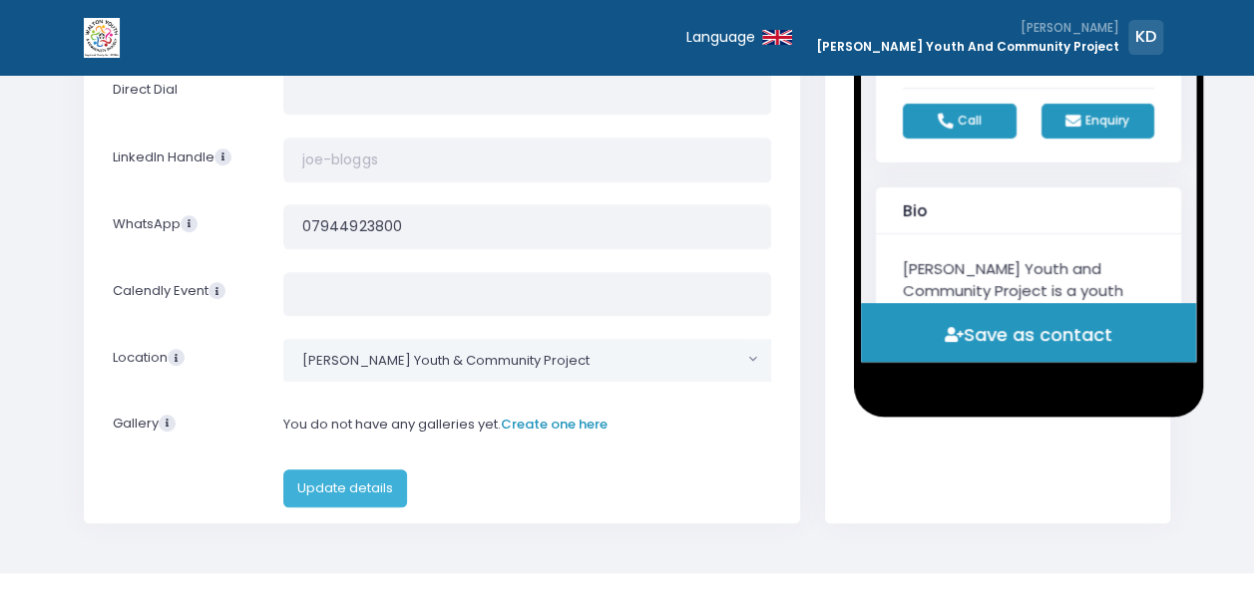
click at [339, 496] on button "Update details" at bounding box center [345, 489] width 124 height 38
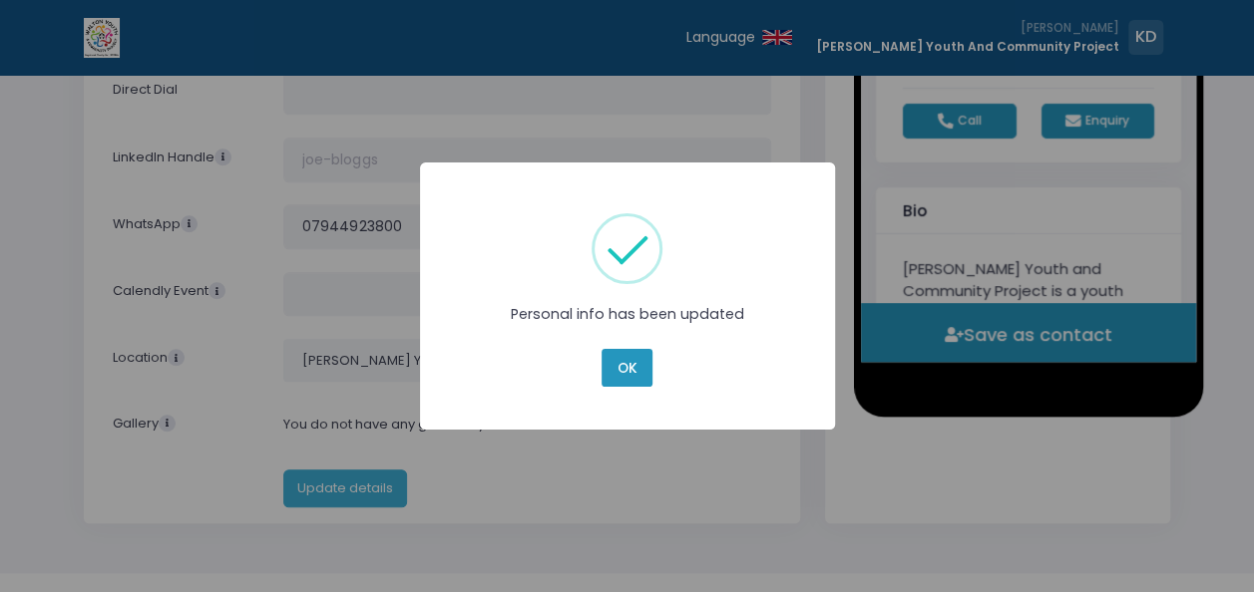
scroll to position [0, 0]
click at [613, 352] on button "OK" at bounding box center [626, 368] width 50 height 38
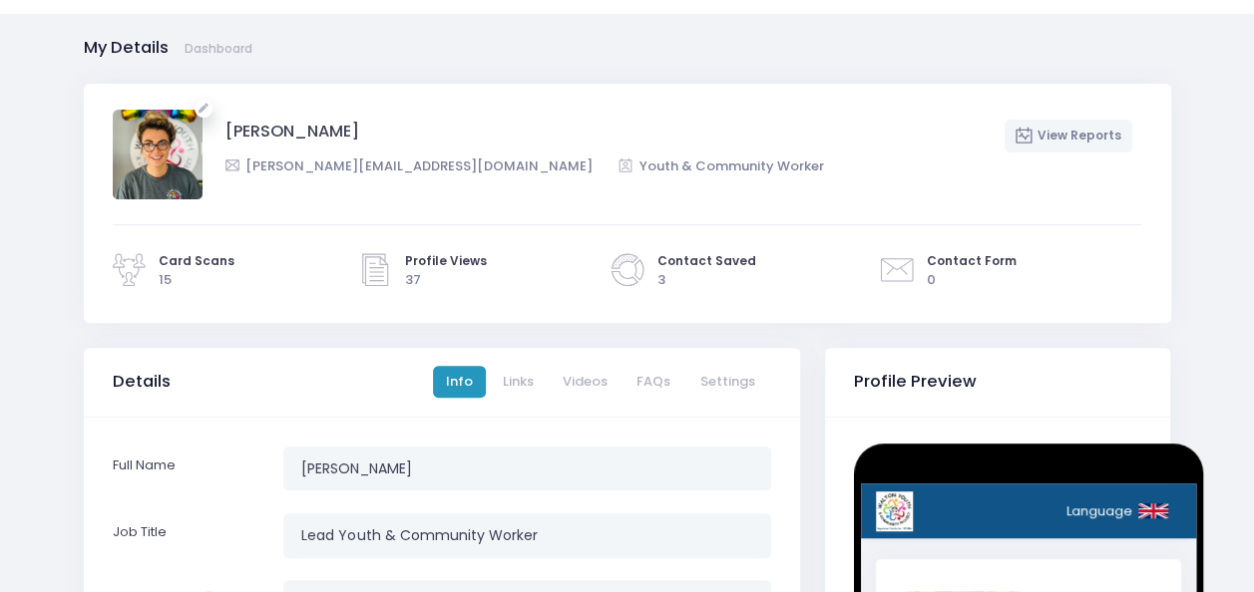
scroll to position [158, 0]
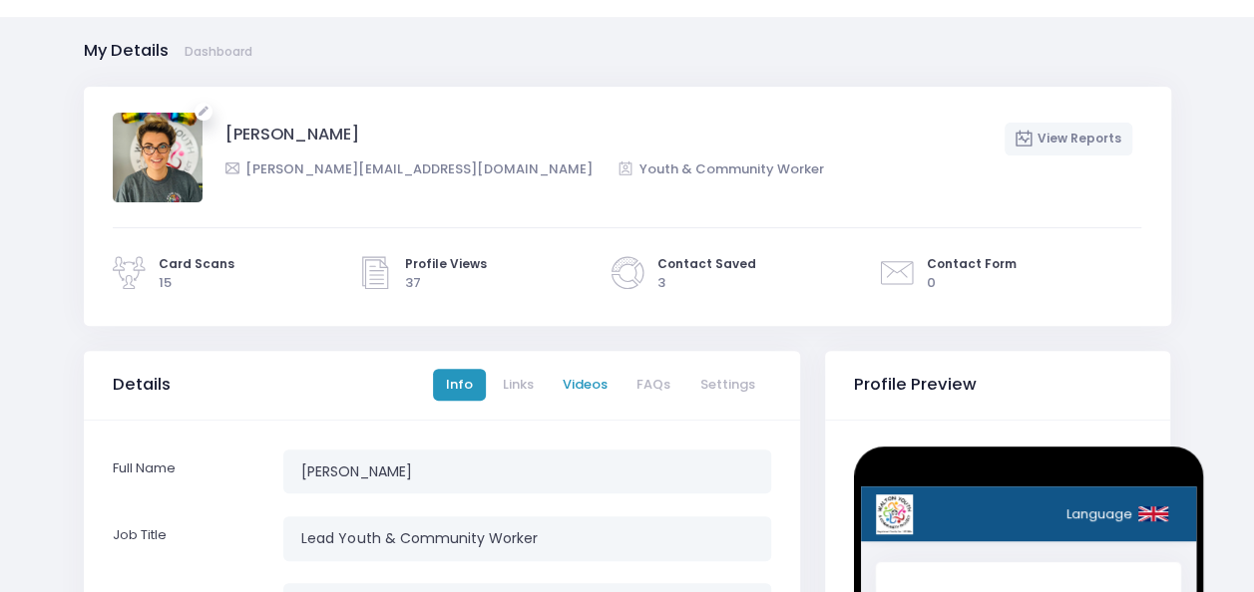
click at [591, 377] on link "Videos" at bounding box center [585, 385] width 71 height 33
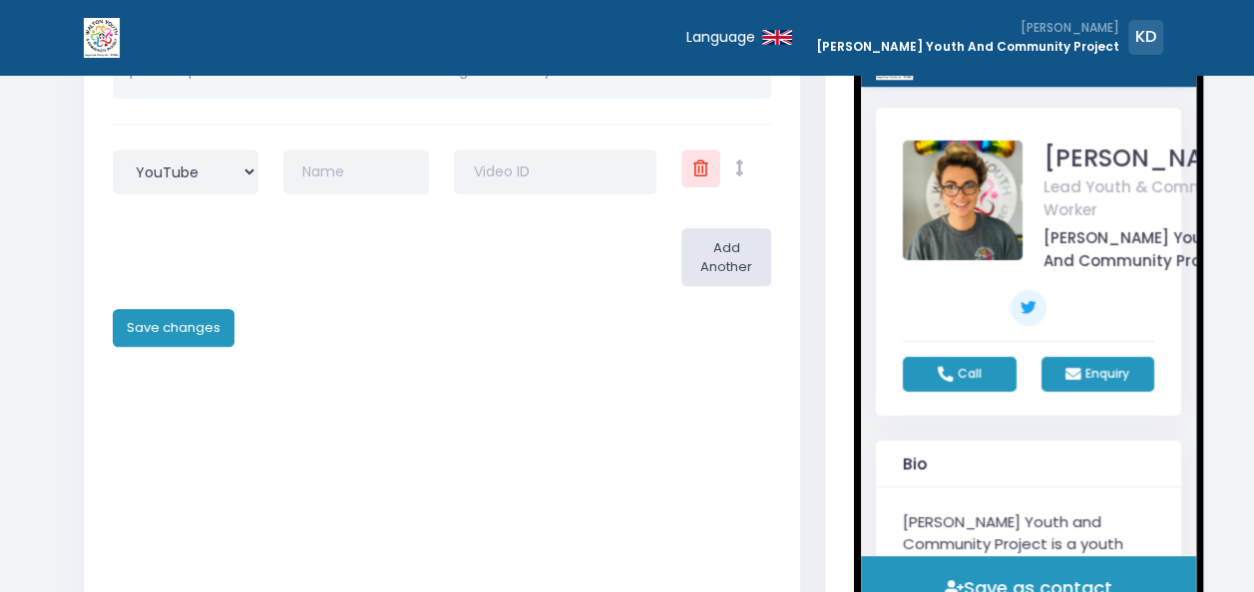
scroll to position [614, 0]
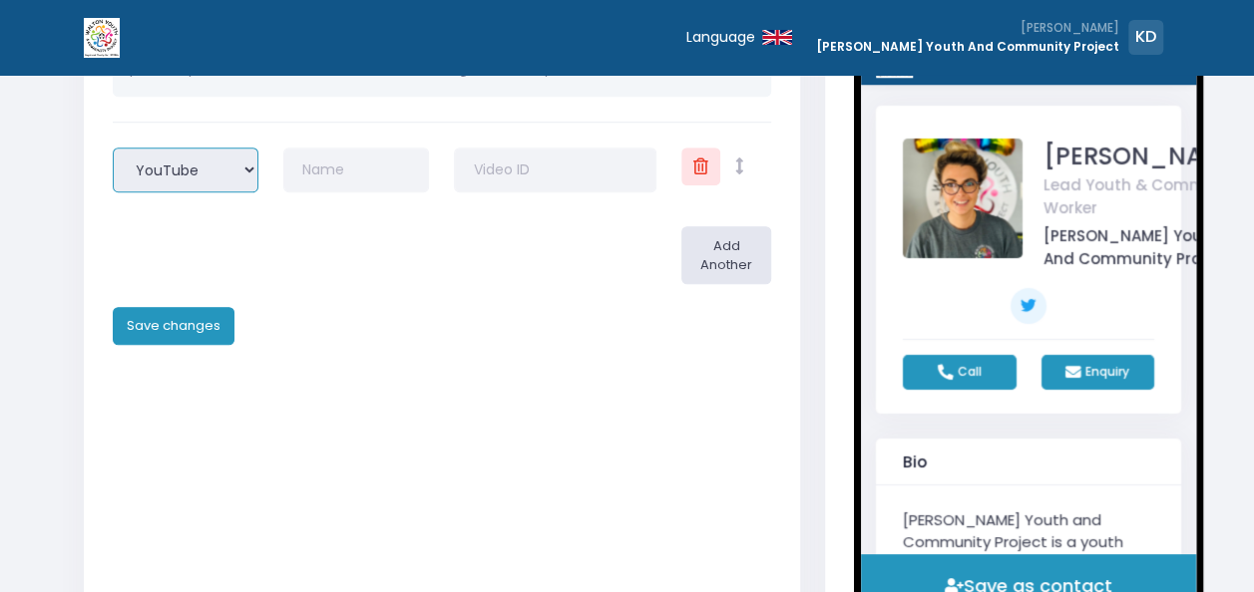
click at [224, 159] on select "YouTube Vimeo" at bounding box center [186, 170] width 146 height 45
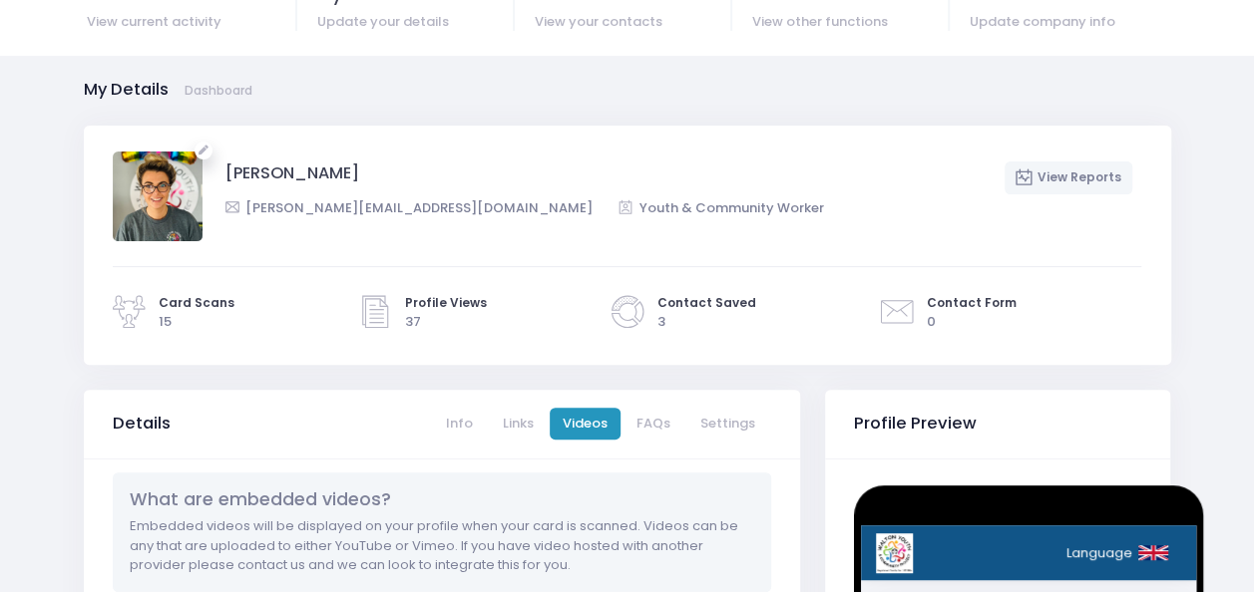
scroll to position [118, 0]
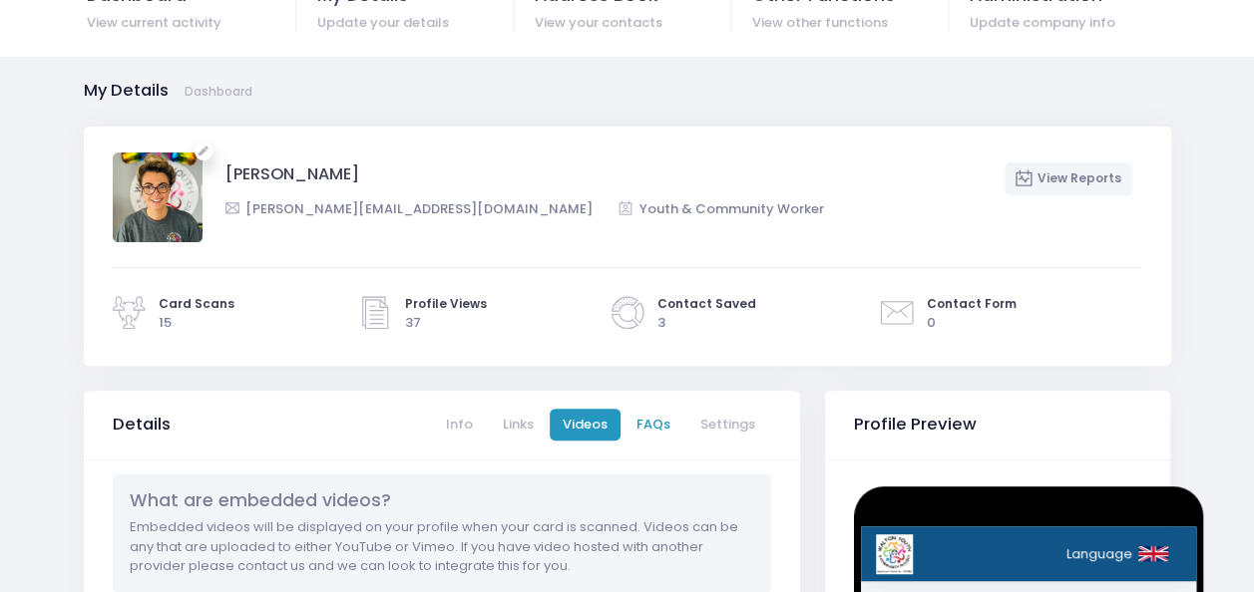
click at [654, 433] on link "FAQs" at bounding box center [653, 425] width 60 height 33
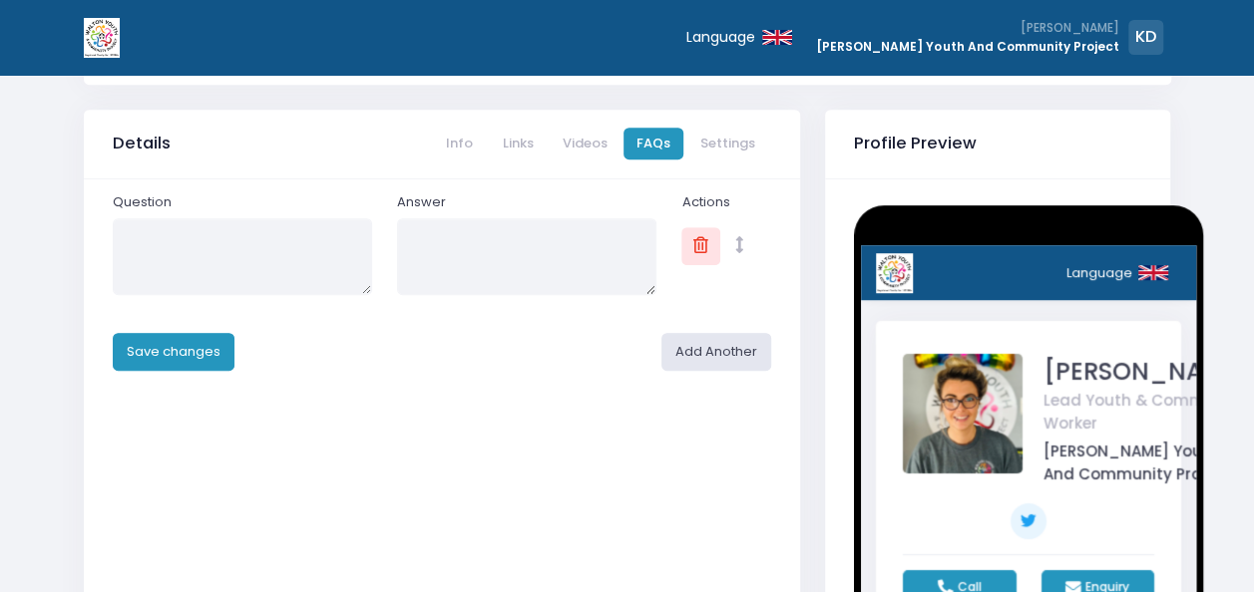
scroll to position [402, 0]
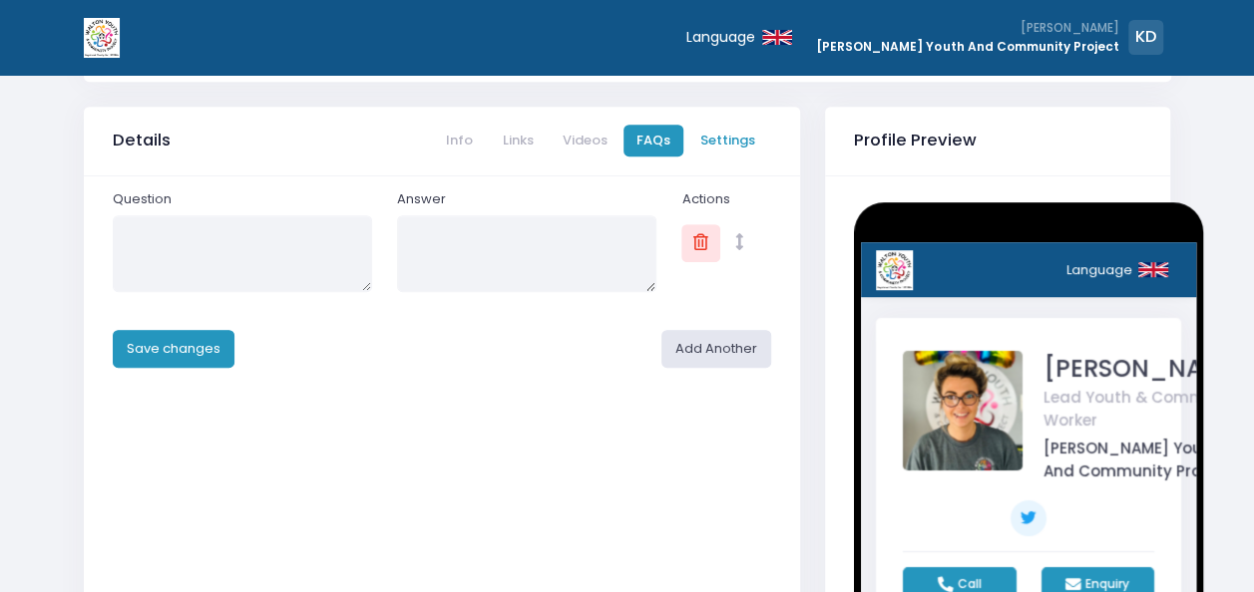
click at [724, 146] on link "Settings" at bounding box center [726, 141] width 81 height 33
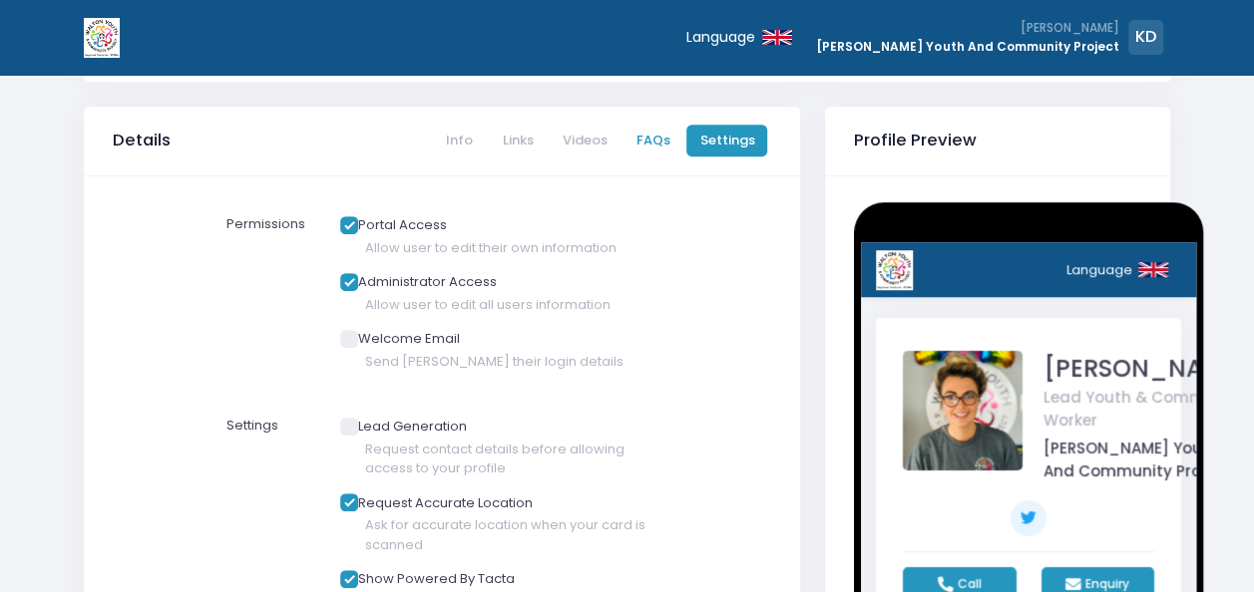
click at [653, 142] on link "FAQs" at bounding box center [653, 141] width 60 height 33
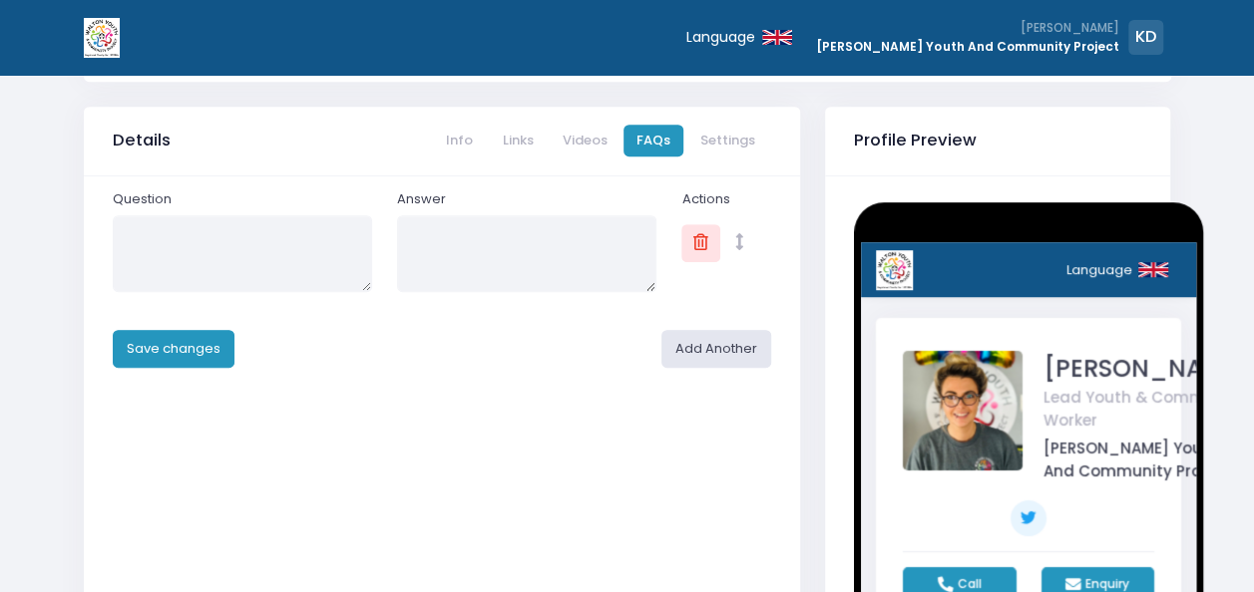
scroll to position [0, 0]
